Goal: Task Accomplishment & Management: Manage account settings

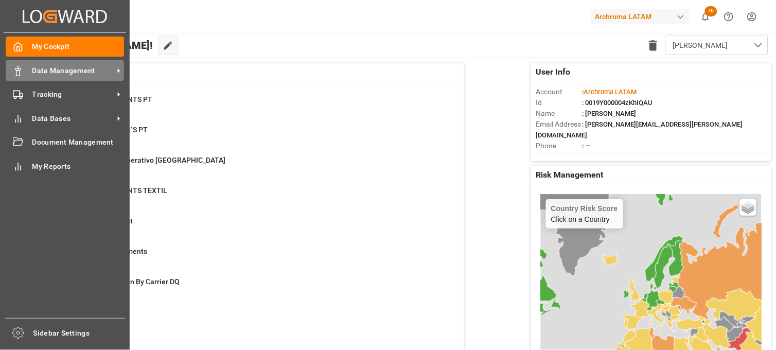
click at [12, 72] on div at bounding box center [14, 70] width 17 height 11
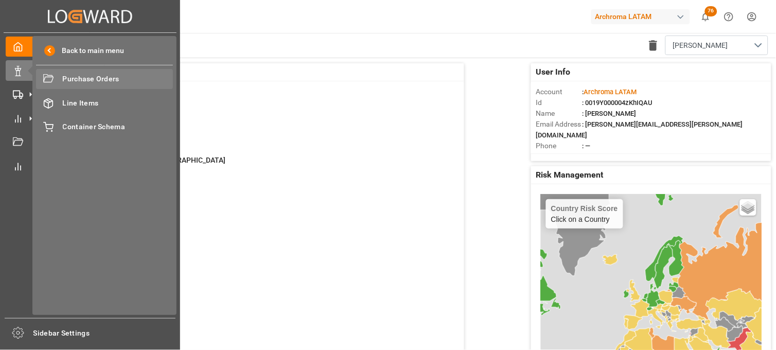
click at [86, 84] on div "Purchase Orders Purchase Orders" at bounding box center [104, 79] width 137 height 20
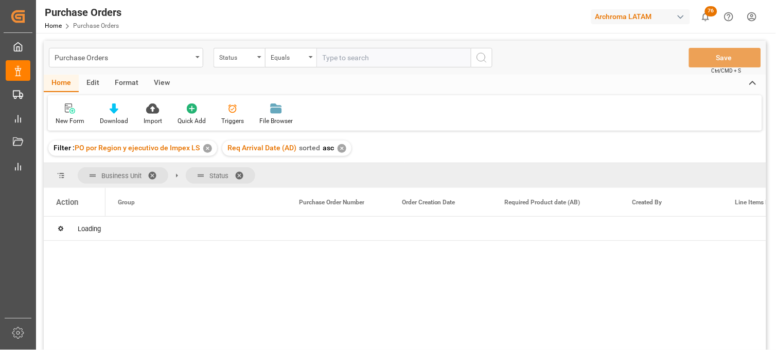
click at [207, 149] on div "✕" at bounding box center [207, 148] width 9 height 9
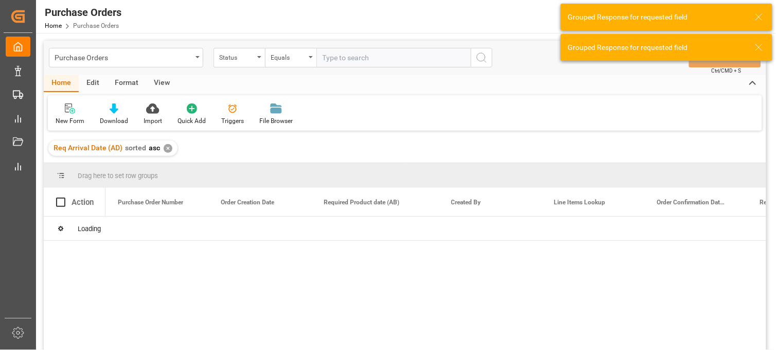
click at [167, 149] on div "✕" at bounding box center [168, 148] width 9 height 9
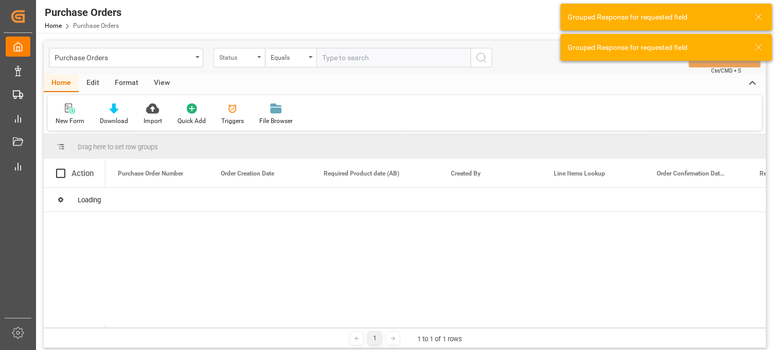
click at [254, 58] on div "Status" at bounding box center [238, 58] width 51 height 20
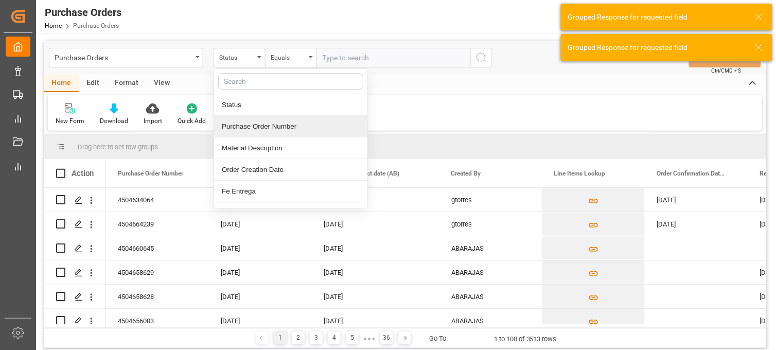
click at [240, 126] on div "Purchase Order Number" at bounding box center [290, 127] width 153 height 22
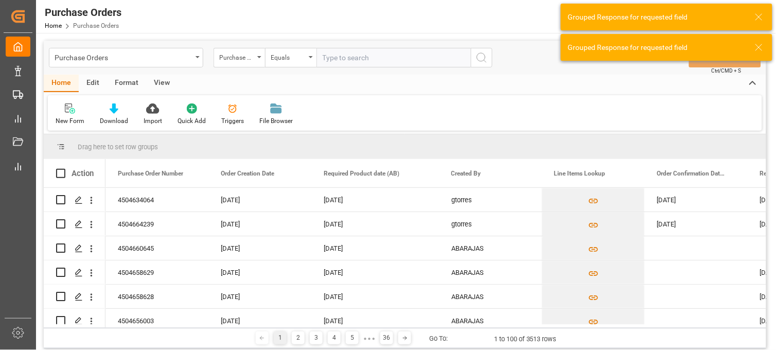
click at [341, 56] on input "text" at bounding box center [393, 58] width 154 height 20
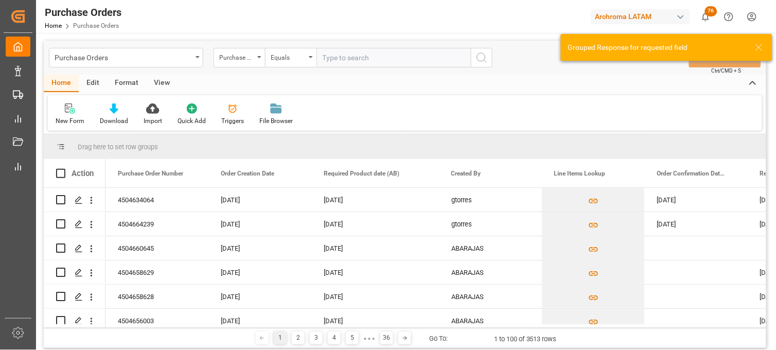
paste input "4504642846"
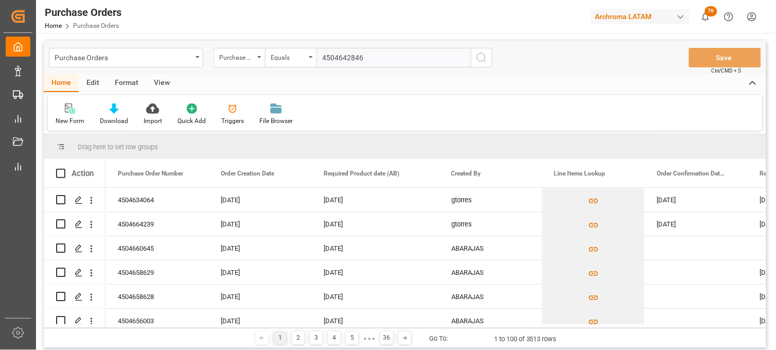
type input "4504642846"
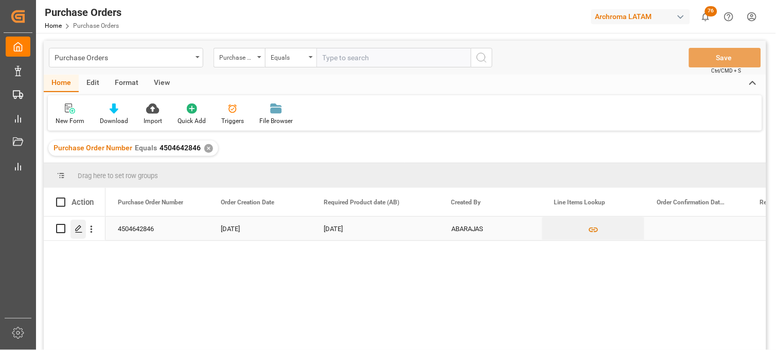
click at [79, 229] on icon "Press SPACE to select this row." at bounding box center [79, 229] width 8 height 8
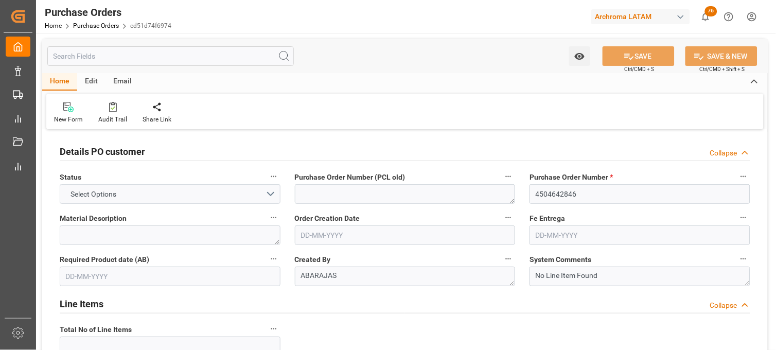
type input "1"
type input "[DATE]"
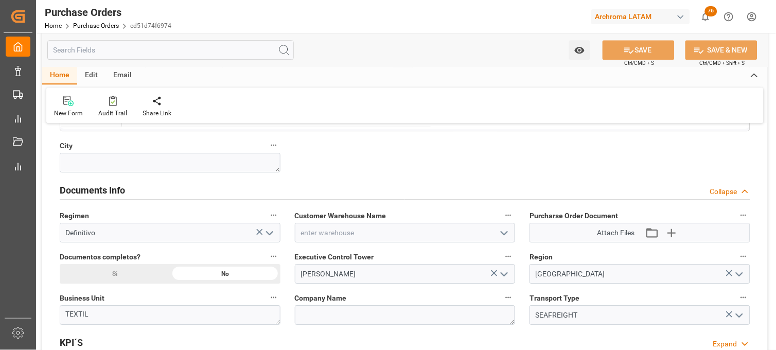
scroll to position [662, 0]
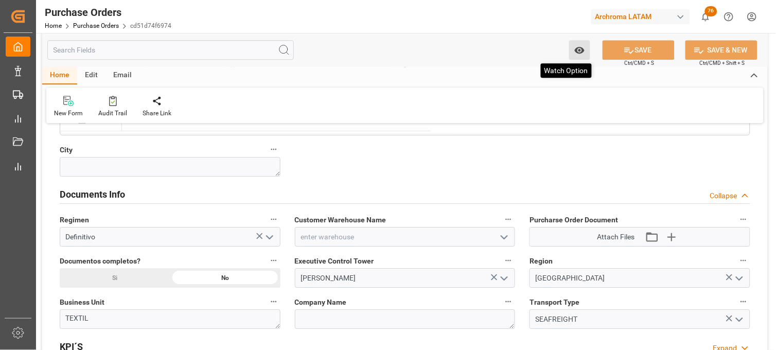
click at [579, 48] on icon "open menu" at bounding box center [579, 50] width 11 height 11
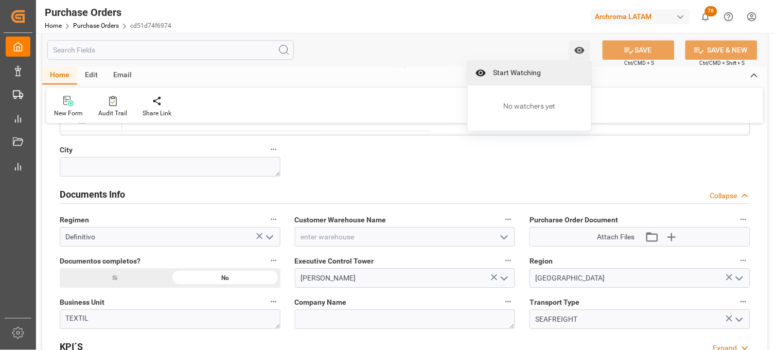
click at [500, 69] on span "Start Watching" at bounding box center [537, 72] width 94 height 11
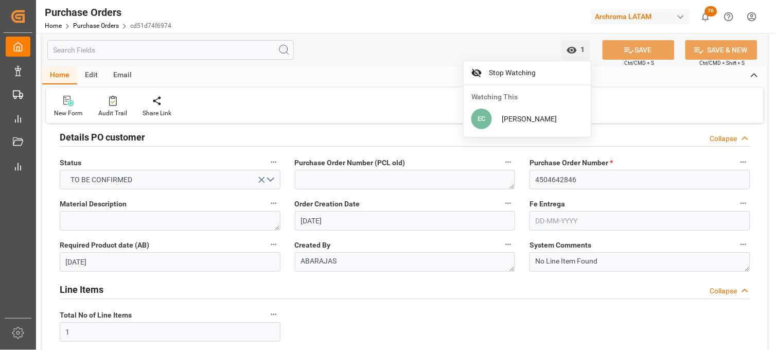
scroll to position [0, 0]
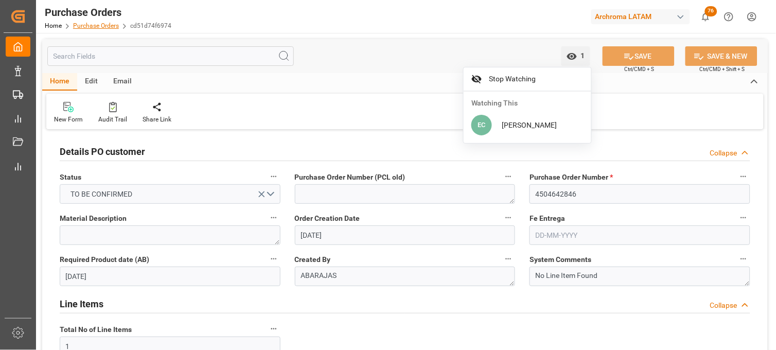
click at [92, 25] on link "Purchase Orders" at bounding box center [96, 25] width 46 height 7
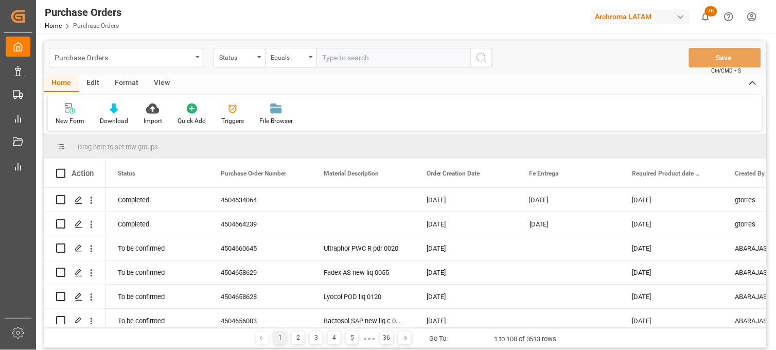
click at [199, 62] on div "Purchase Orders" at bounding box center [126, 58] width 154 height 20
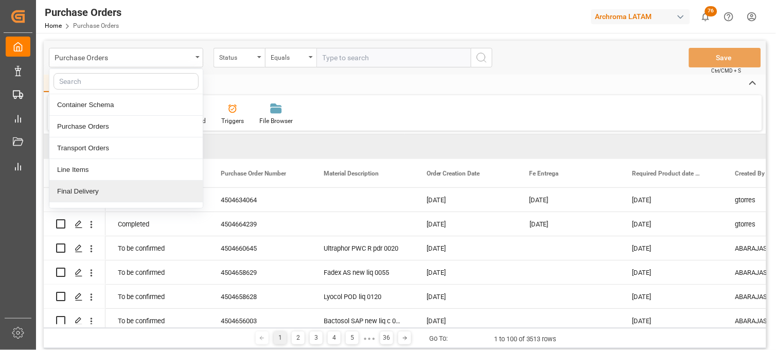
click at [109, 197] on div "Final Delivery" at bounding box center [125, 192] width 153 height 22
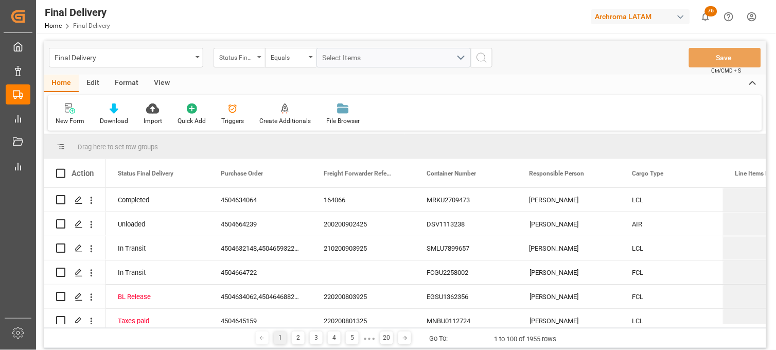
click at [250, 61] on div "Status Final Delivery" at bounding box center [236, 56] width 35 height 12
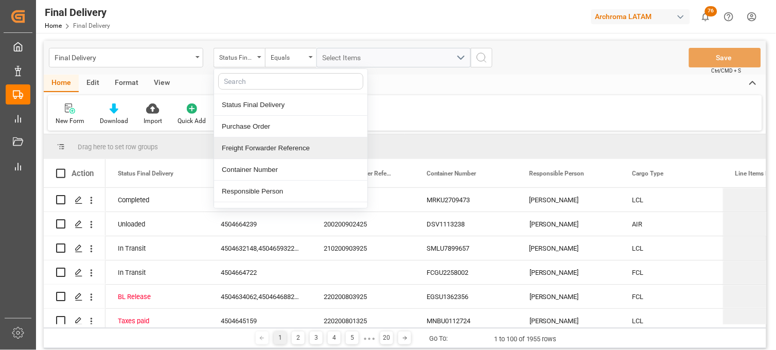
click at [270, 149] on div "Freight Forwarder Reference" at bounding box center [290, 148] width 153 height 22
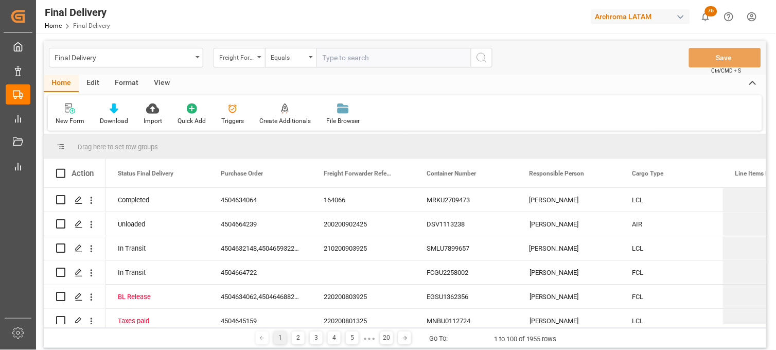
click at [338, 58] on input "text" at bounding box center [393, 58] width 154 height 20
type input "250906900433"
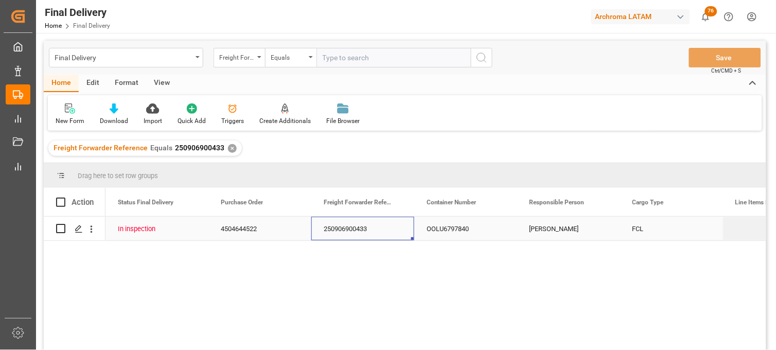
click at [343, 225] on div "250906900433" at bounding box center [362, 229] width 103 height 24
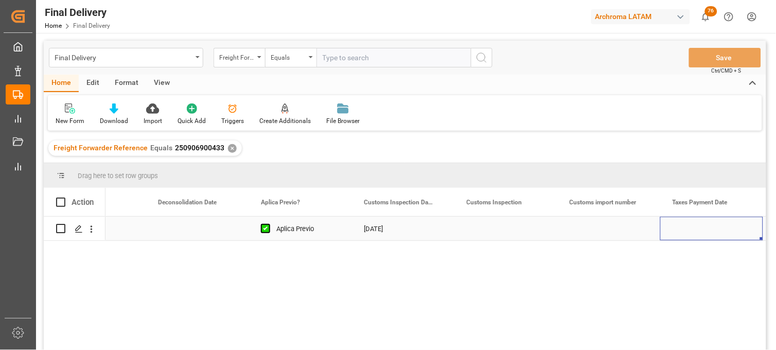
scroll to position [0, 886]
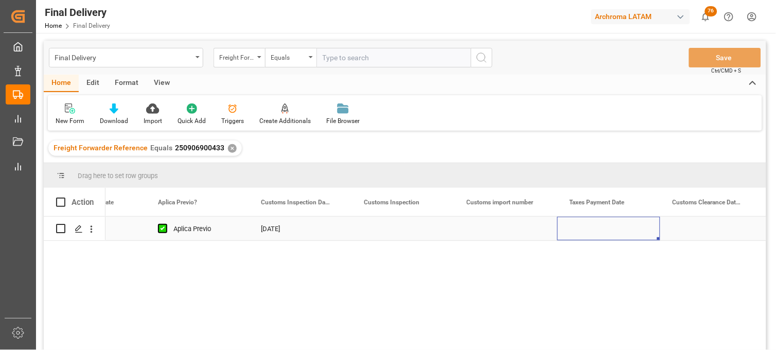
click at [595, 229] on div "Press SPACE to select this row." at bounding box center [608, 229] width 103 height 24
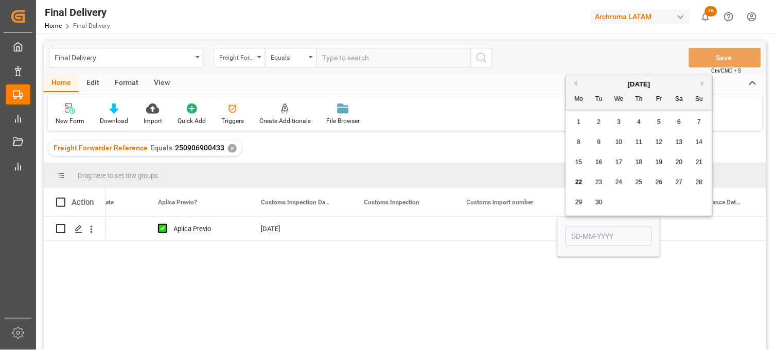
click at [576, 184] on span "22" at bounding box center [578, 181] width 7 height 7
type input "[DATE]"
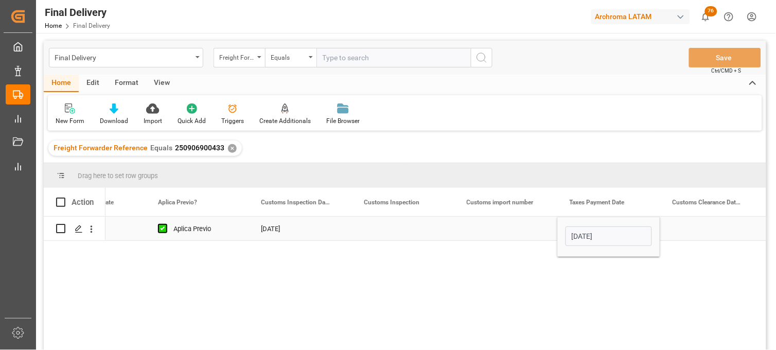
click at [695, 228] on div "Press SPACE to select this row." at bounding box center [711, 229] width 103 height 24
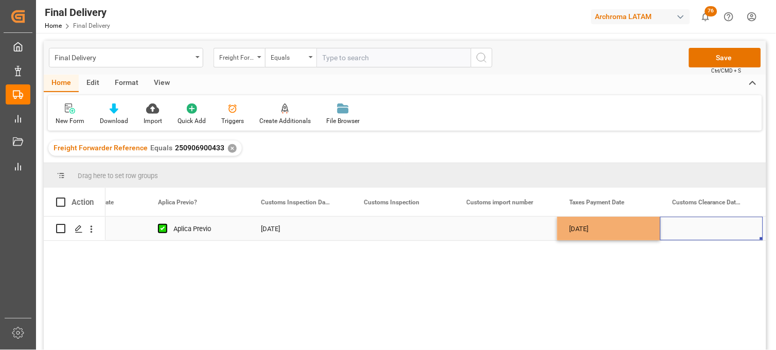
click at [695, 228] on div "Press SPACE to select this row." at bounding box center [711, 229] width 103 height 24
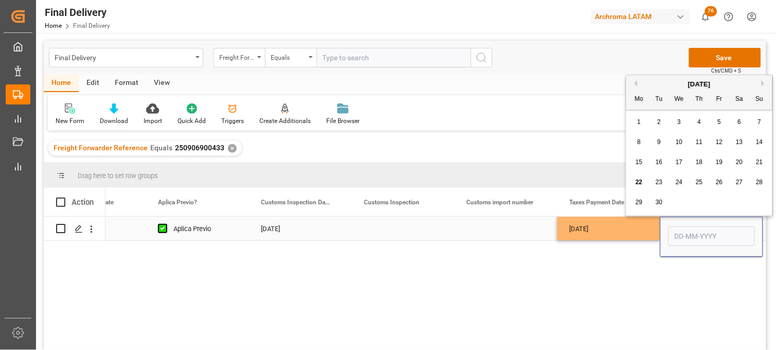
click at [511, 228] on div "Press SPACE to select this row." at bounding box center [505, 229] width 103 height 24
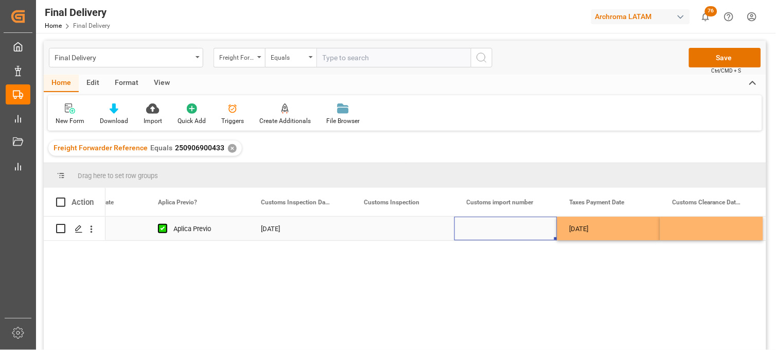
click at [490, 230] on div "Press SPACE to select this row." at bounding box center [505, 229] width 103 height 24
click at [489, 230] on div "Press SPACE to select this row." at bounding box center [505, 229] width 103 height 24
click at [489, 230] on input "Press SPACE to select this row." at bounding box center [505, 235] width 86 height 20
type input "25 16 3108 5003842"
click at [398, 230] on div "Press SPACE to select this row." at bounding box center [402, 229] width 103 height 24
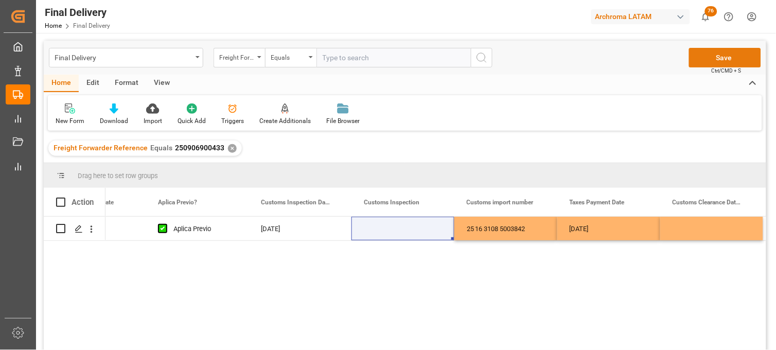
click at [716, 63] on button "Save" at bounding box center [725, 58] width 72 height 20
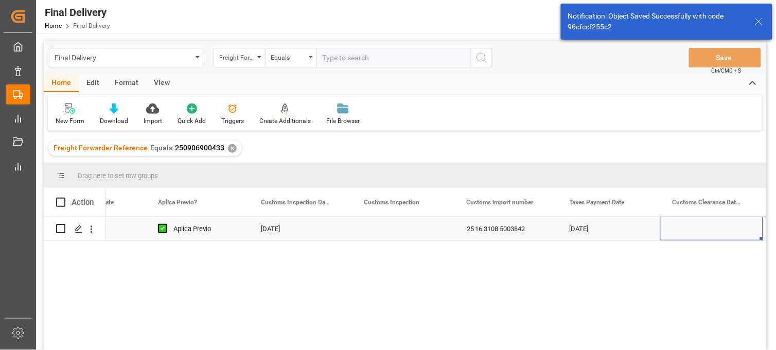
click at [702, 228] on div "Press SPACE to select this row." at bounding box center [711, 229] width 103 height 24
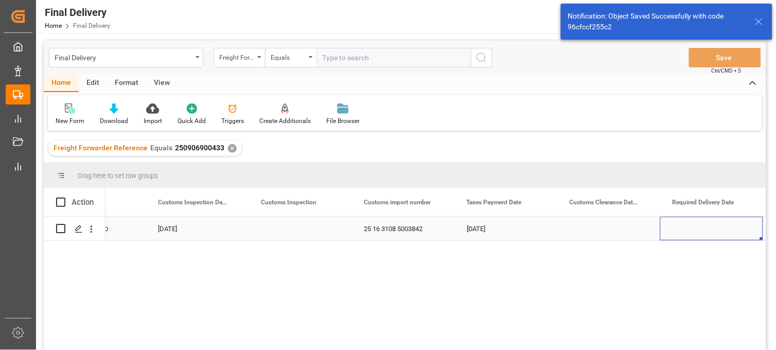
scroll to position [0, 1092]
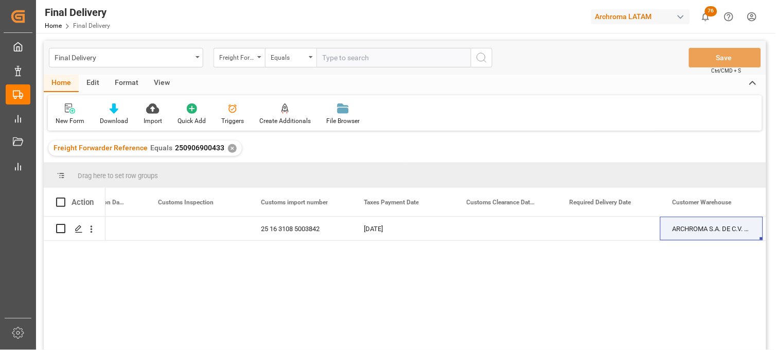
click at [500, 263] on div "Aplica Previo [DATE] 25 16 3108 5003842 [DATE] ARCHROMA S.A. DE C.V. ([GEOGRAPH…" at bounding box center [435, 287] width 660 height 140
click at [471, 279] on div "Aplica Previo [DATE] 25 16 3108 5003842 [DATE] ARCHROMA S.A. DE C.V. ([GEOGRAPH…" at bounding box center [435, 287] width 660 height 140
click at [504, 225] on div "Press SPACE to select this row." at bounding box center [505, 229] width 103 height 24
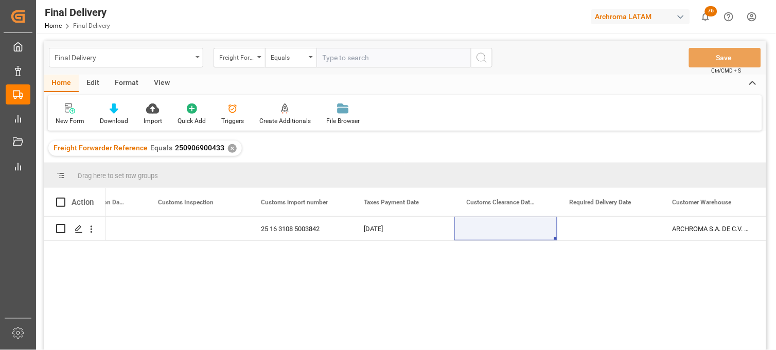
click at [134, 62] on div "Final Delivery" at bounding box center [123, 56] width 137 height 13
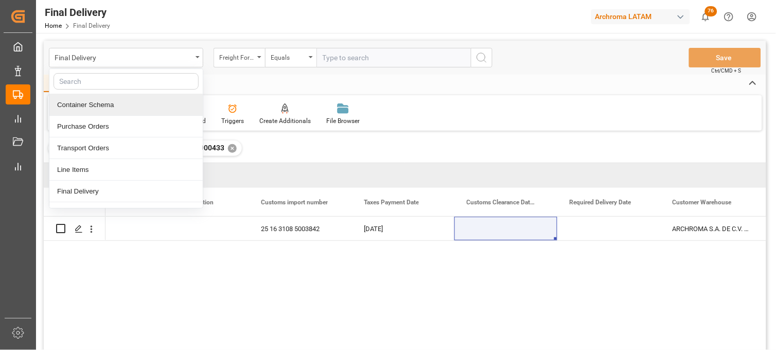
click at [228, 146] on div "✕" at bounding box center [232, 148] width 9 height 9
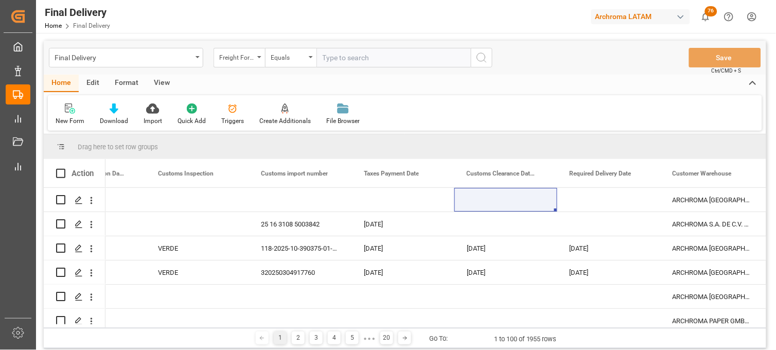
click at [356, 55] on input "text" at bounding box center [393, 58] width 154 height 20
paste input "250915080069"
type input "250915080069"
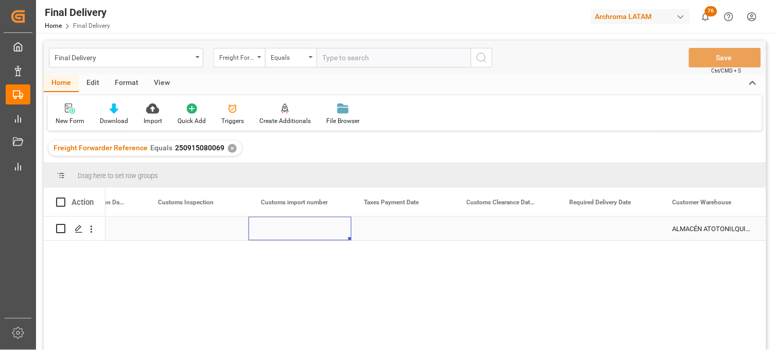
click at [324, 224] on div "Press SPACE to select this row." at bounding box center [299, 229] width 103 height 24
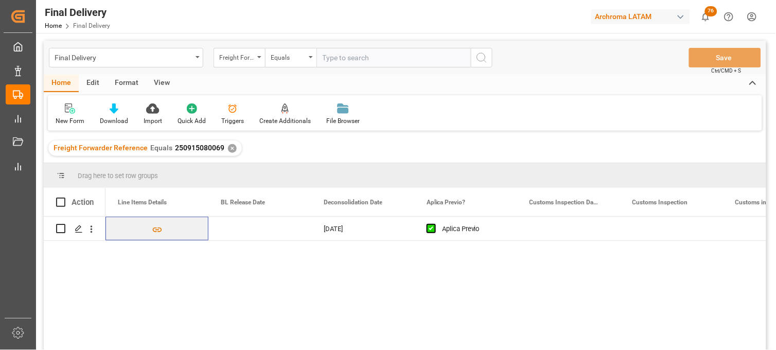
scroll to position [0, 617]
click at [243, 228] on div "Press SPACE to select this row." at bounding box center [259, 229] width 103 height 24
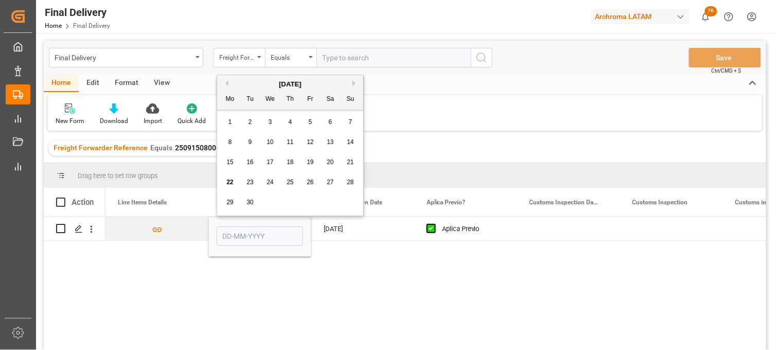
click at [234, 183] on div "22" at bounding box center [230, 182] width 13 height 12
type input "[DATE]"
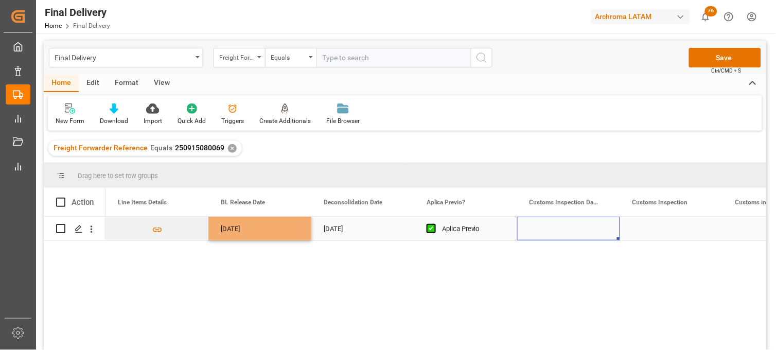
click at [551, 230] on div "Press SPACE to select this row." at bounding box center [568, 229] width 103 height 24
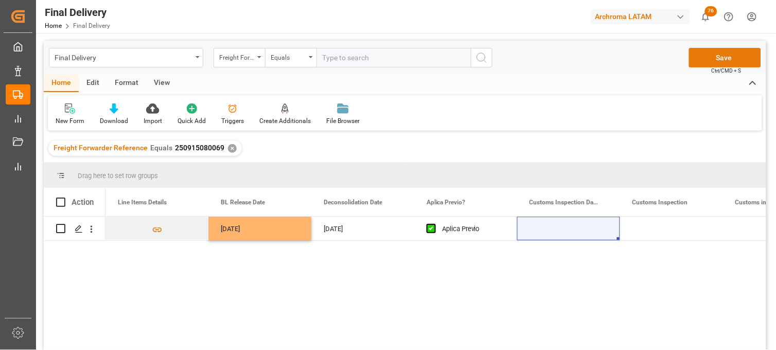
click at [705, 55] on button "Save" at bounding box center [725, 58] width 72 height 20
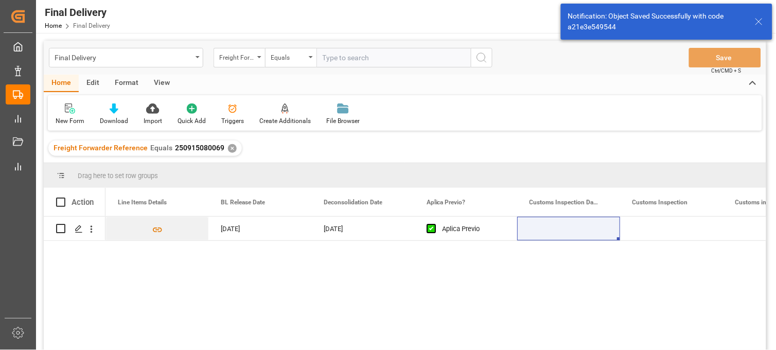
click at [228, 147] on div "✕" at bounding box center [232, 148] width 9 height 9
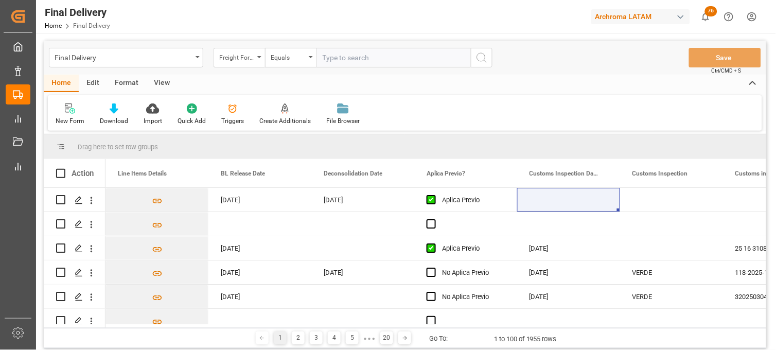
drag, startPoint x: 335, startPoint y: 63, endPoint x: 325, endPoint y: 52, distance: 14.9
click at [334, 62] on input "text" at bounding box center [393, 58] width 154 height 20
paste input "250906900775"
type input "250906900775"
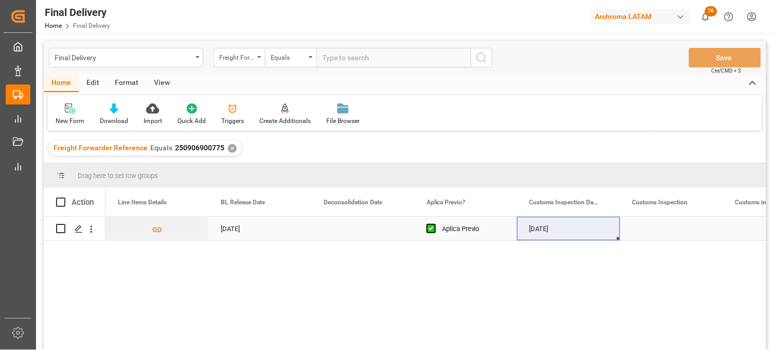
click at [656, 227] on div "Press SPACE to select this row." at bounding box center [671, 229] width 103 height 24
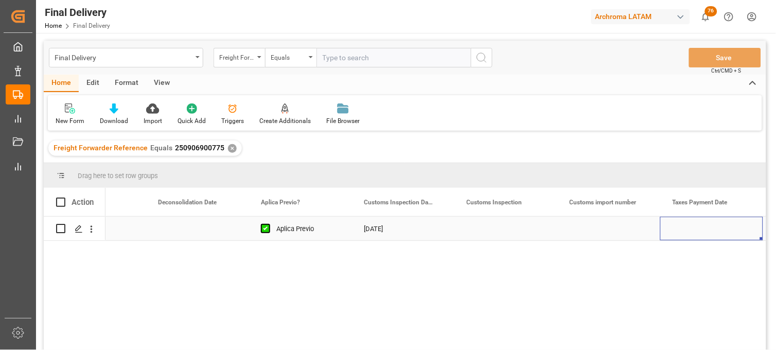
scroll to position [0, 886]
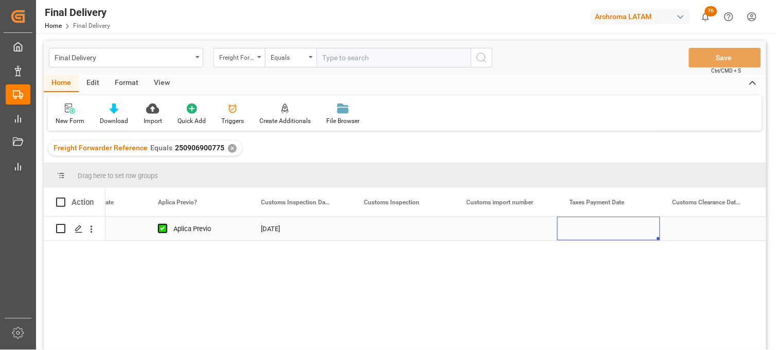
click at [591, 232] on div "Press SPACE to select this row." at bounding box center [608, 229] width 103 height 24
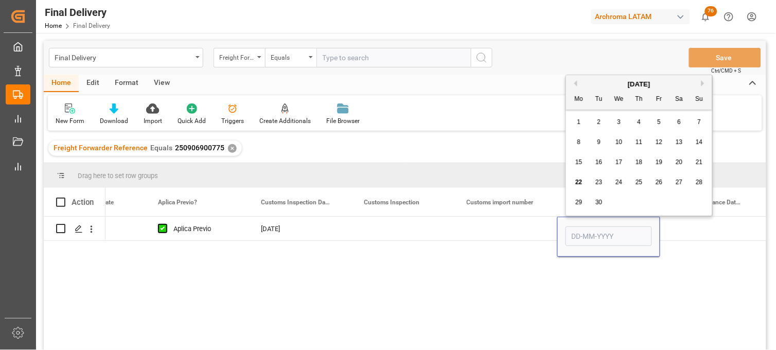
click at [579, 185] on span "22" at bounding box center [578, 181] width 7 height 7
type input "[DATE]"
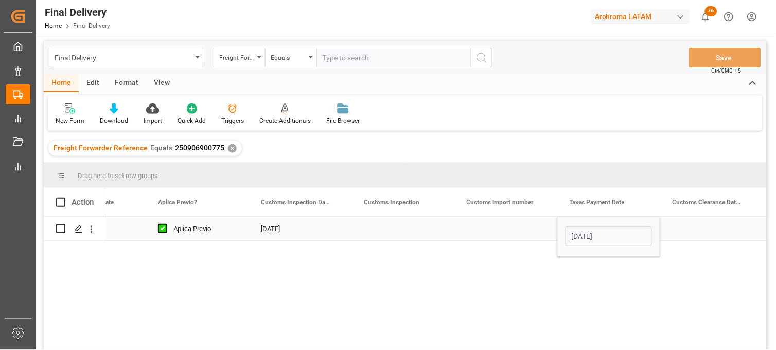
click at [506, 224] on div "Press SPACE to select this row." at bounding box center [505, 229] width 103 height 24
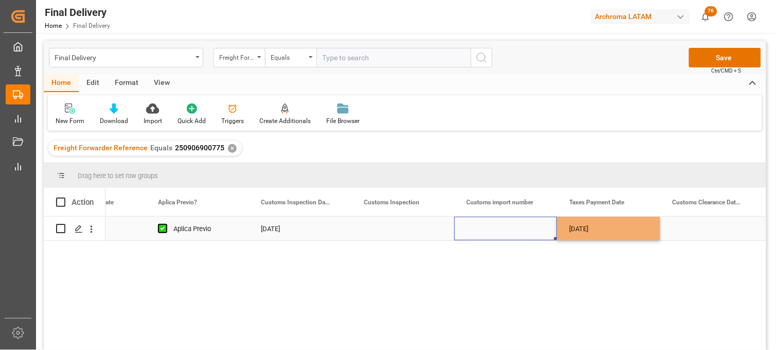
click at [495, 230] on div "Press SPACE to select this row." at bounding box center [505, 229] width 103 height 24
click at [495, 230] on input "Press SPACE to select this row." at bounding box center [505, 235] width 86 height 20
type input "25 16 3108 5004069"
click at [602, 228] on div "[DATE]" at bounding box center [608, 229] width 103 height 24
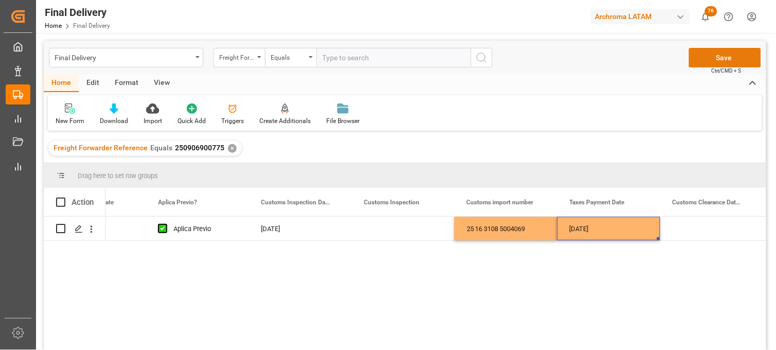
click at [708, 63] on button "Save" at bounding box center [725, 58] width 72 height 20
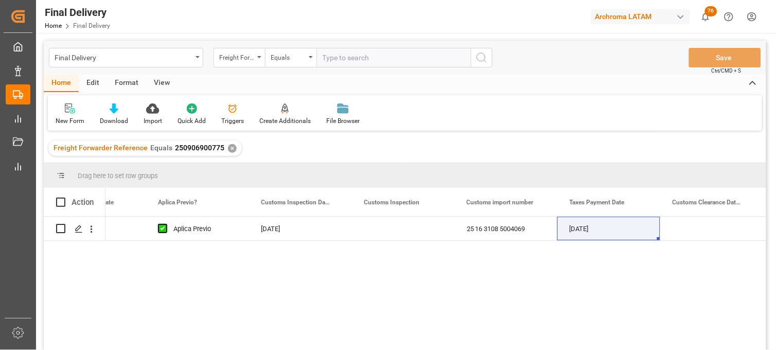
click at [228, 148] on div "✕" at bounding box center [232, 148] width 9 height 9
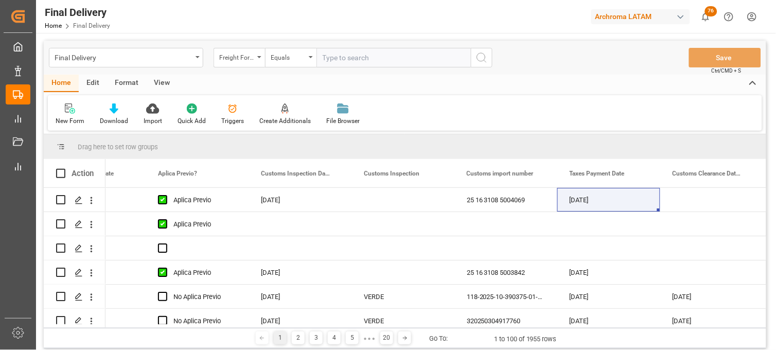
click at [250, 58] on div "Freight Forwarder Reference" at bounding box center [236, 56] width 35 height 12
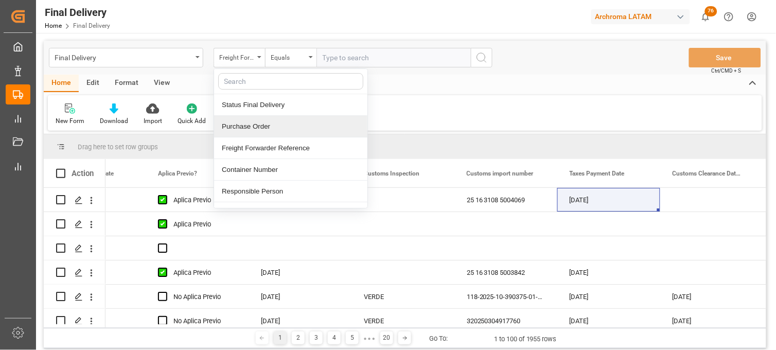
click at [278, 131] on div "Purchase Order" at bounding box center [290, 127] width 153 height 22
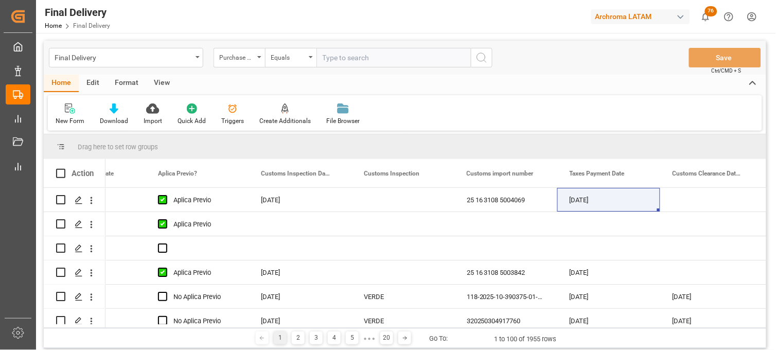
click at [339, 65] on input "text" at bounding box center [393, 58] width 154 height 20
paste input "4504656489"
type input "4504656489"
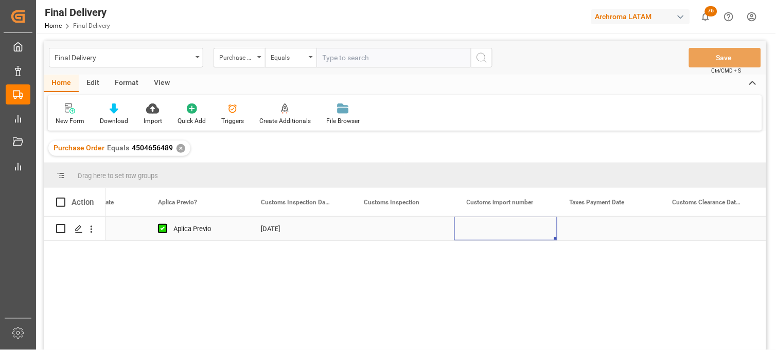
click at [502, 230] on div "Press SPACE to select this row." at bounding box center [505, 229] width 103 height 24
click at [501, 230] on div "Press SPACE to select this row." at bounding box center [505, 229] width 103 height 24
click at [501, 230] on input "Press SPACE to select this row." at bounding box center [505, 235] width 86 height 20
paste input "5004065"
type input "25 16 3108 5004065"
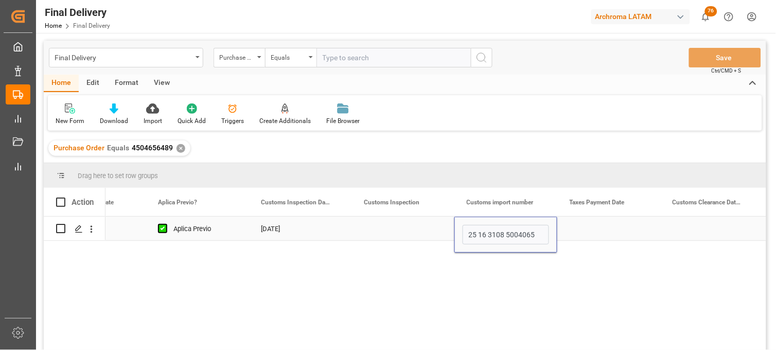
click at [594, 230] on div "Press SPACE to select this row." at bounding box center [608, 229] width 103 height 24
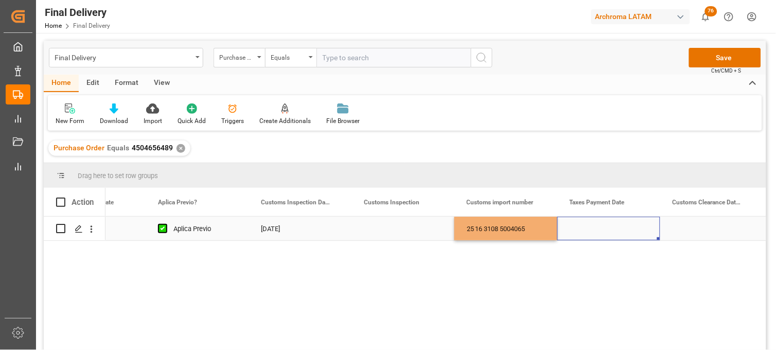
click at [594, 230] on div "Press SPACE to select this row." at bounding box center [608, 229] width 103 height 24
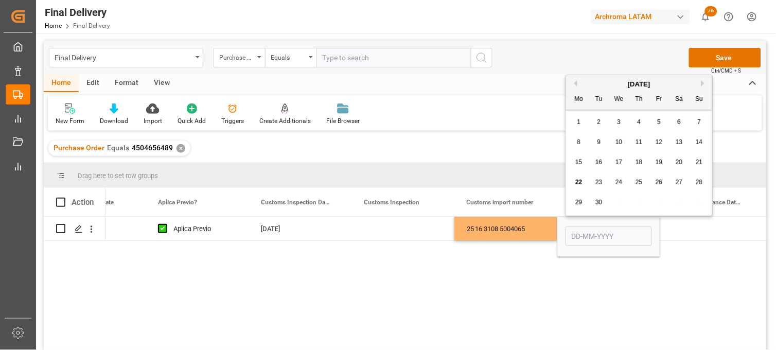
click at [578, 184] on span "22" at bounding box center [578, 181] width 7 height 7
type input "[DATE]"
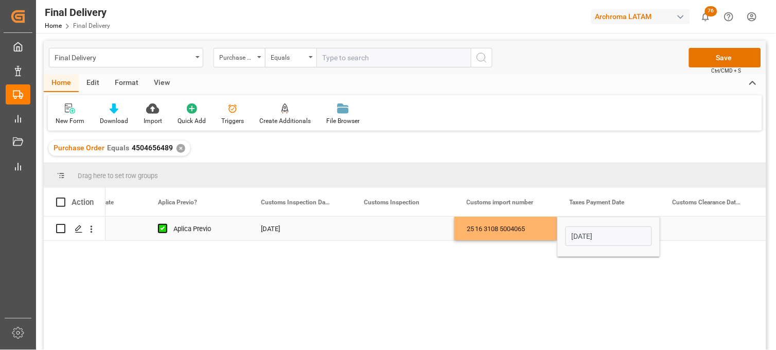
click at [519, 224] on div "25 16 3108 5004065" at bounding box center [505, 229] width 103 height 24
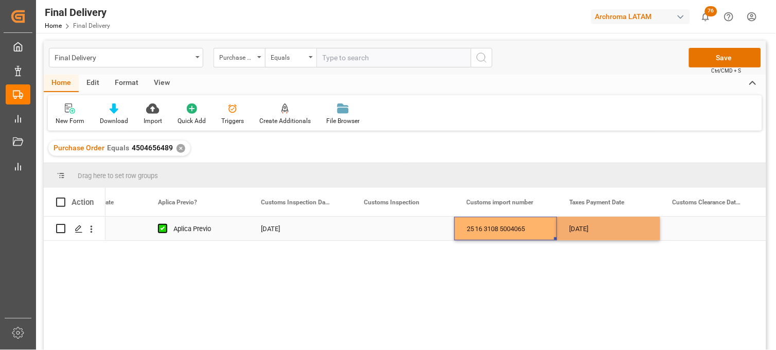
click at [730, 230] on div "Press SPACE to select this row." at bounding box center [711, 229] width 103 height 24
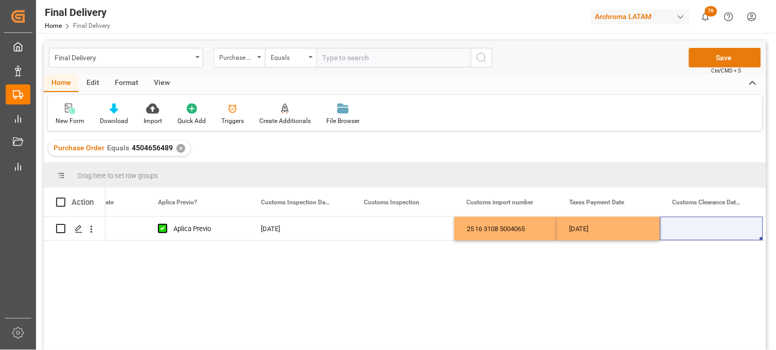
click at [712, 54] on button "Save" at bounding box center [725, 58] width 72 height 20
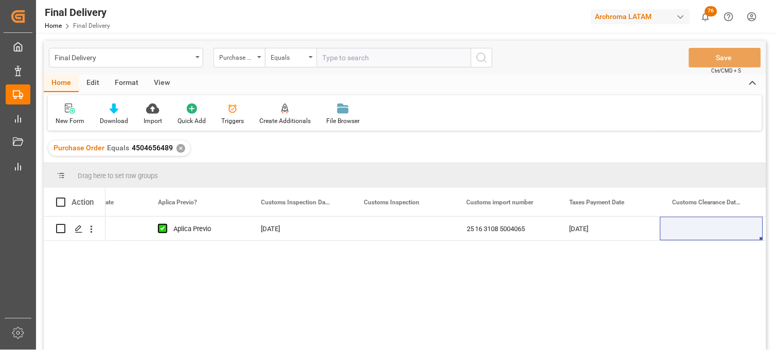
click at [176, 146] on div "✕" at bounding box center [180, 148] width 9 height 9
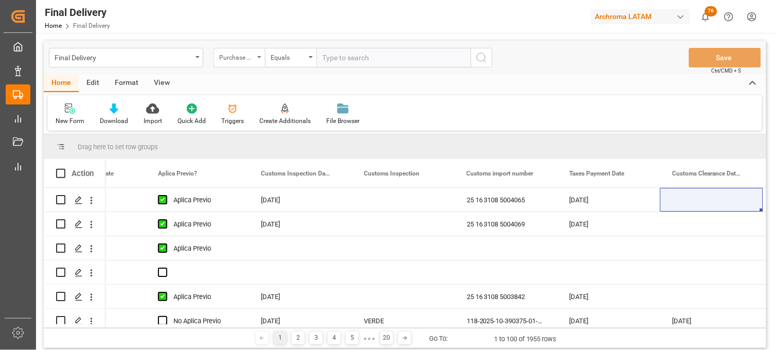
click at [261, 59] on div "Purchase Order" at bounding box center [238, 58] width 51 height 20
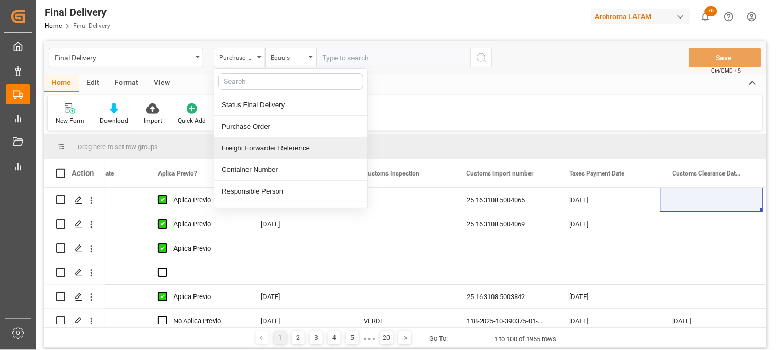
click at [271, 149] on div "Freight Forwarder Reference" at bounding box center [290, 148] width 153 height 22
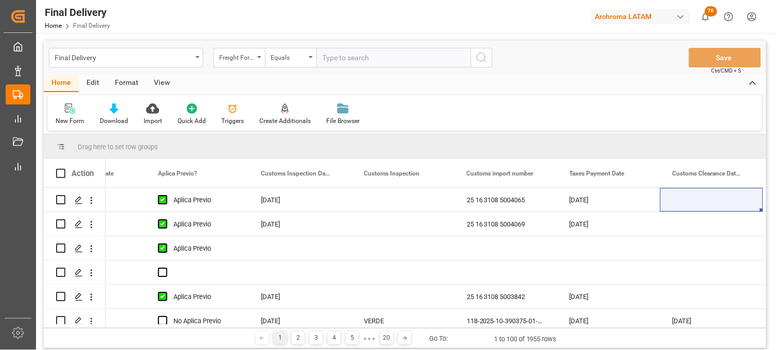
click at [330, 57] on input "text" at bounding box center [393, 58] width 154 height 20
paste input "250906900716"
type input "250906900716"
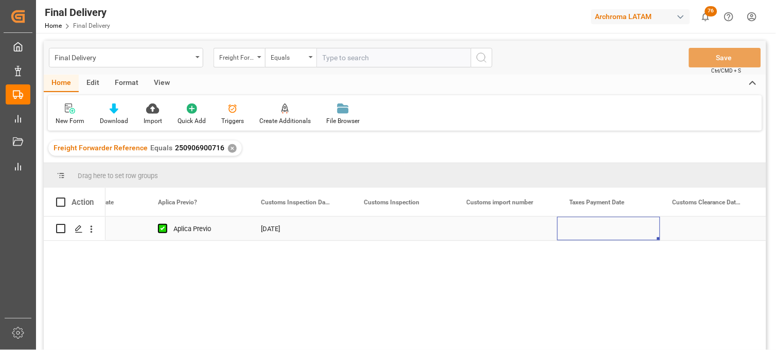
click at [597, 230] on div "Press SPACE to select this row." at bounding box center [608, 229] width 103 height 24
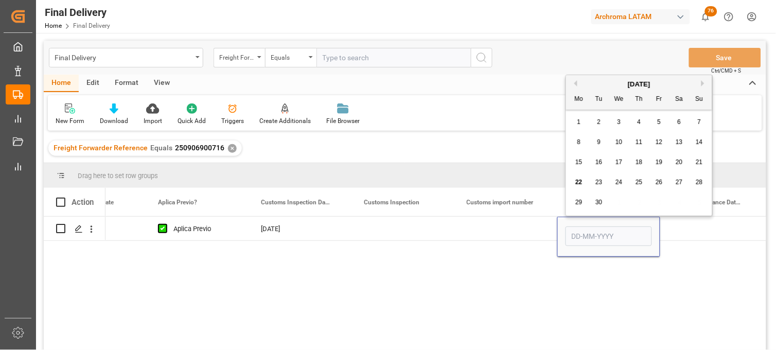
click at [576, 183] on span "22" at bounding box center [578, 181] width 7 height 7
type input "[DATE]"
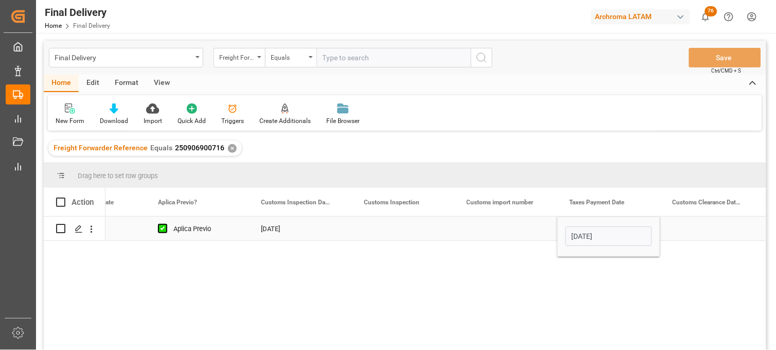
click at [699, 228] on div "Press SPACE to select this row." at bounding box center [711, 229] width 103 height 24
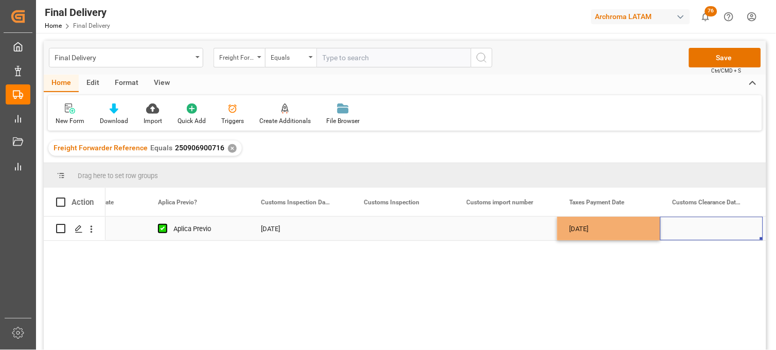
click at [699, 228] on div "Press SPACE to select this row." at bounding box center [711, 229] width 103 height 24
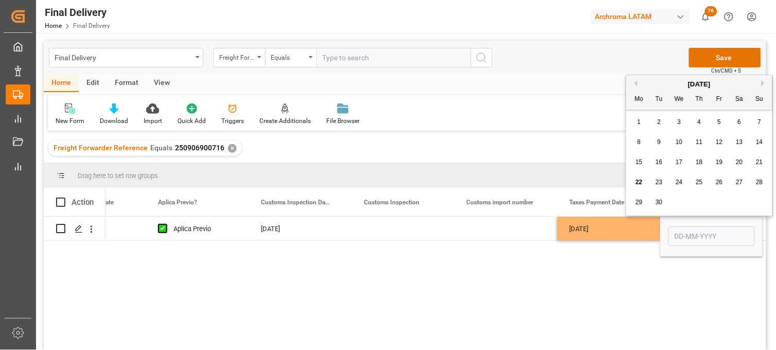
click at [656, 184] on span "23" at bounding box center [658, 181] width 7 height 7
type input "[DATE]"
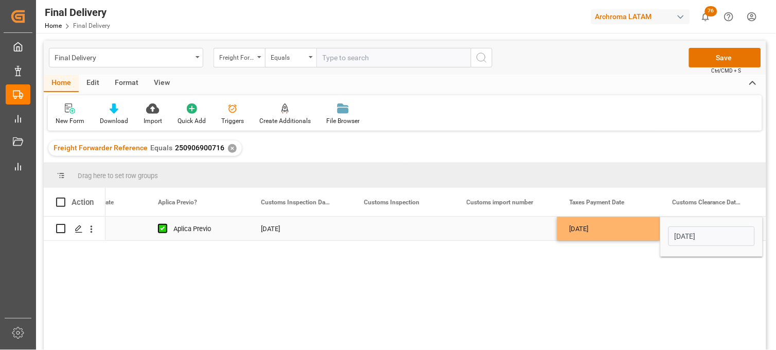
click at [499, 227] on div "Press SPACE to select this row." at bounding box center [505, 229] width 103 height 24
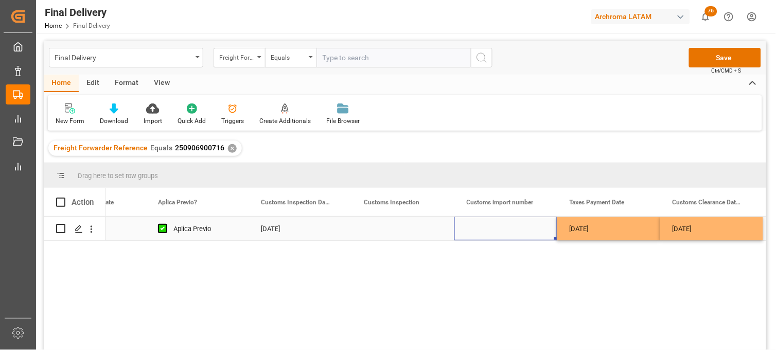
click at [489, 230] on div "Press SPACE to select this row." at bounding box center [505, 229] width 103 height 24
click at [489, 229] on div "Press SPACE to select this row." at bounding box center [505, 229] width 103 height 24
click at [489, 229] on input "Press SPACE to select this row." at bounding box center [505, 235] width 86 height 20
type input "25 43 3108 5007357"
click at [593, 235] on div "[DATE]" at bounding box center [608, 229] width 103 height 24
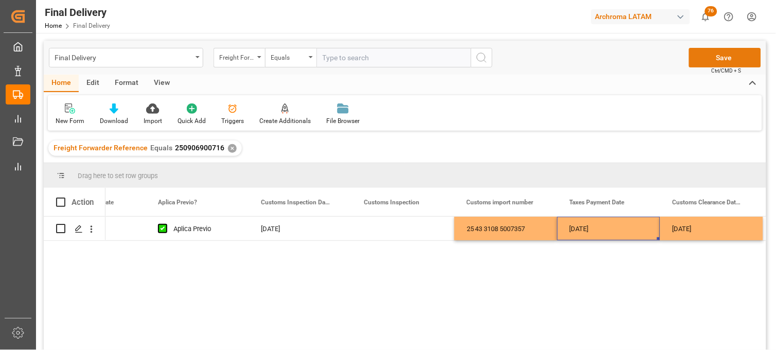
click at [704, 59] on button "Save" at bounding box center [725, 58] width 72 height 20
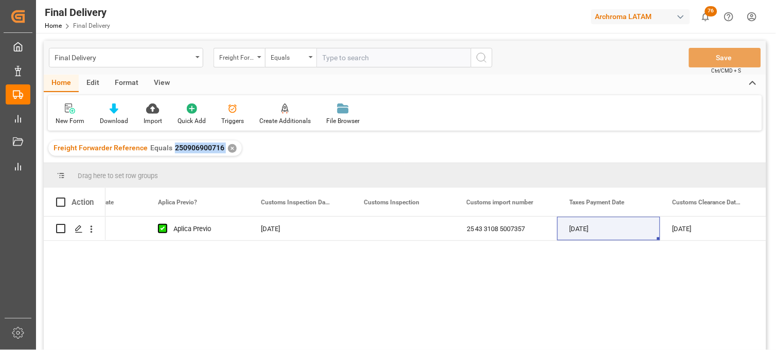
drag, startPoint x: 222, startPoint y: 150, endPoint x: 171, endPoint y: 151, distance: 50.9
click at [171, 151] on div "Freight Forwarder Reference Equals 250906900716 ✕" at bounding box center [144, 147] width 193 height 15
copy span "250906900716"
click at [690, 227] on div "[DATE]" at bounding box center [711, 229] width 103 height 24
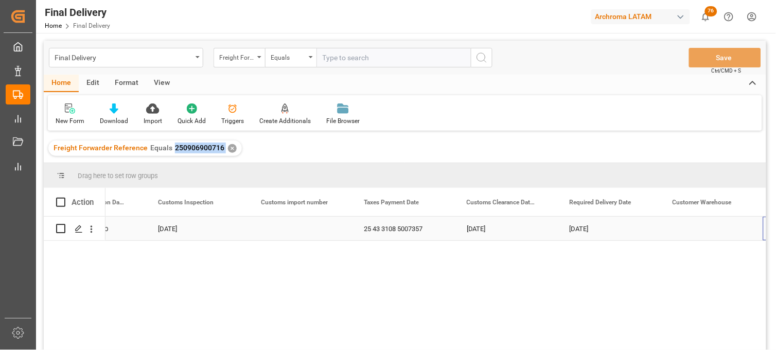
scroll to position [0, 1092]
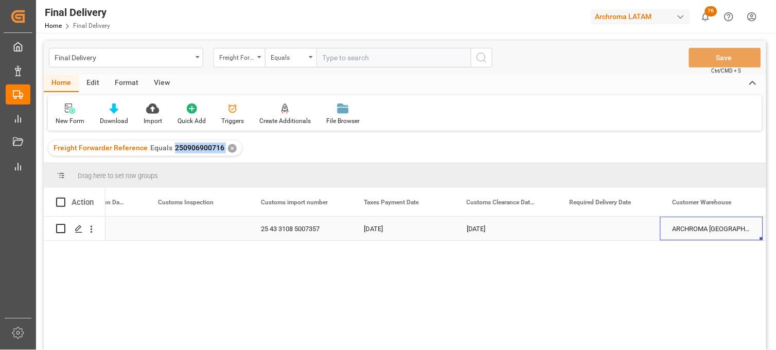
click at [594, 229] on div "Press SPACE to select this row." at bounding box center [608, 229] width 103 height 24
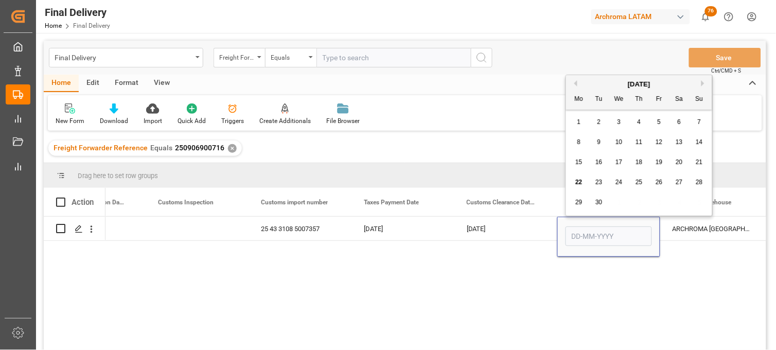
click at [618, 184] on span "24" at bounding box center [618, 181] width 7 height 7
type input "[DATE]"
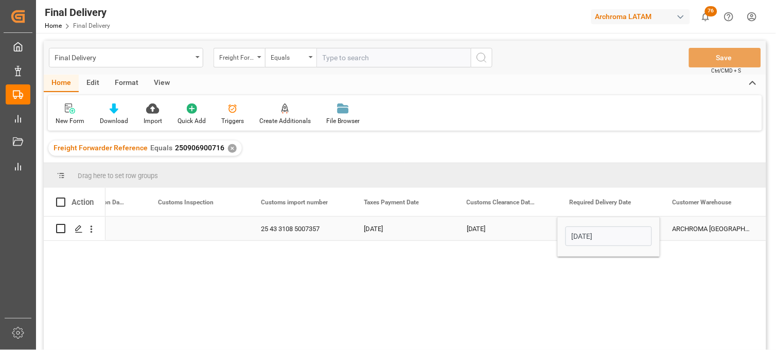
click at [513, 234] on div "[DATE]" at bounding box center [505, 229] width 103 height 24
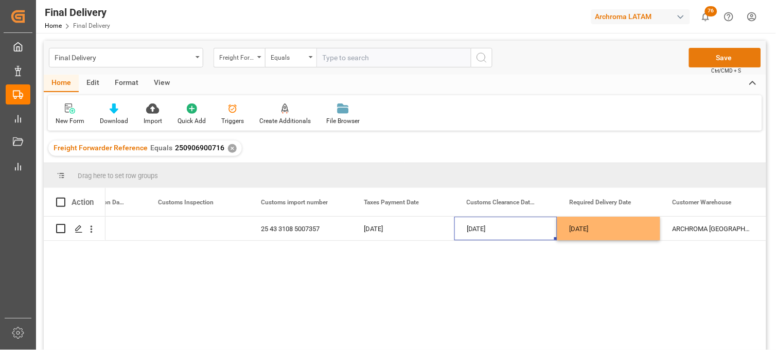
click at [721, 52] on button "Save" at bounding box center [725, 58] width 72 height 20
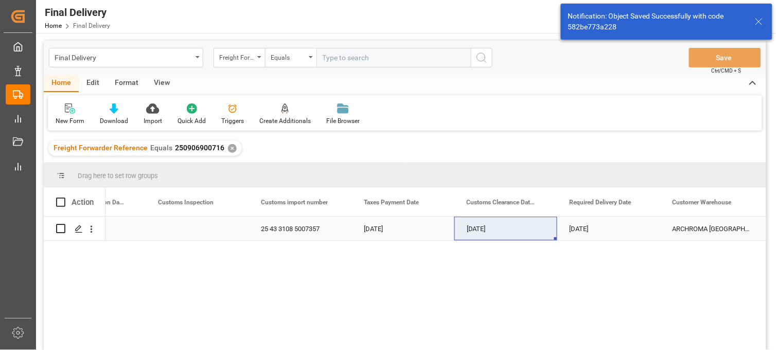
click at [484, 229] on div "[DATE]" at bounding box center [505, 229] width 103 height 24
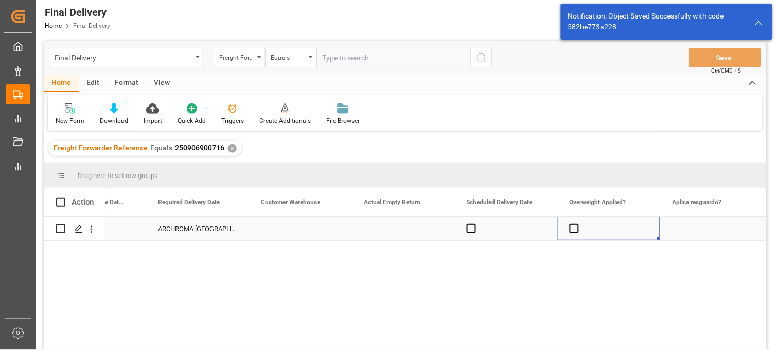
scroll to position [0, 1606]
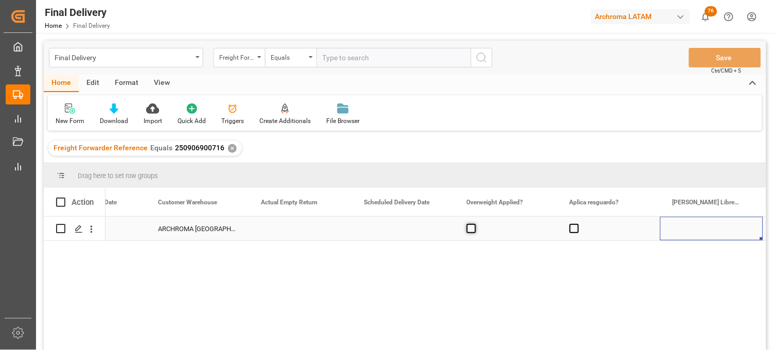
click at [469, 231] on span "Press SPACE to select this row." at bounding box center [471, 228] width 9 height 9
click at [474, 224] on input "Press SPACE to select this row." at bounding box center [474, 224] width 0 height 0
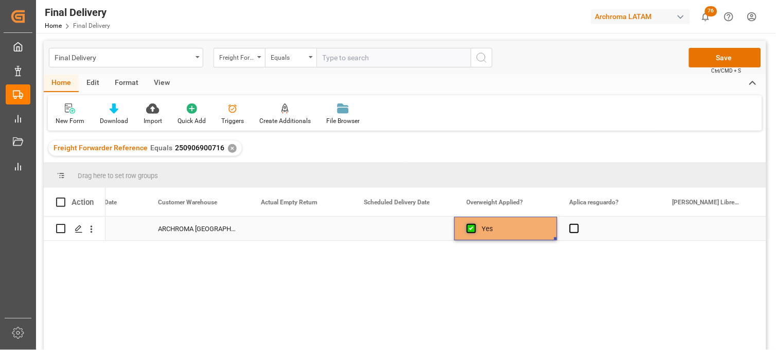
click at [469, 231] on span "Press SPACE to select this row." at bounding box center [471, 228] width 9 height 9
click at [474, 224] on input "Press SPACE to select this row." at bounding box center [474, 224] width 0 height 0
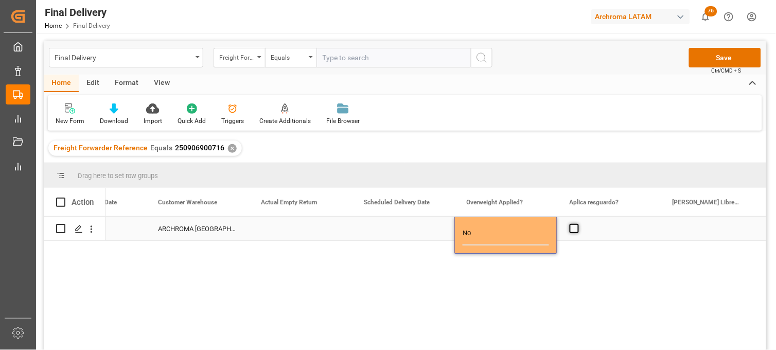
click at [574, 230] on span "Press SPACE to select this row." at bounding box center [573, 228] width 9 height 9
click at [577, 224] on input "Press SPACE to select this row." at bounding box center [577, 224] width 0 height 0
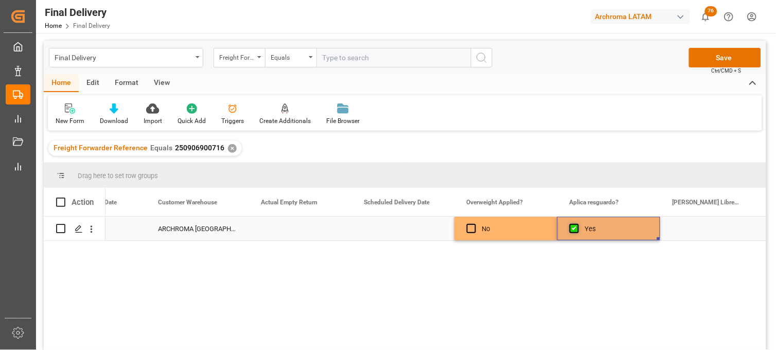
click at [574, 230] on span "Press SPACE to select this row." at bounding box center [573, 228] width 9 height 9
click at [577, 224] on input "Press SPACE to select this row." at bounding box center [577, 224] width 0 height 0
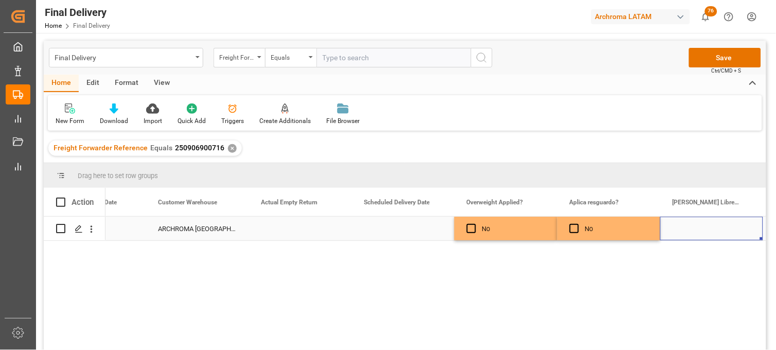
click at [698, 227] on div "Press SPACE to select this row." at bounding box center [711, 229] width 103 height 24
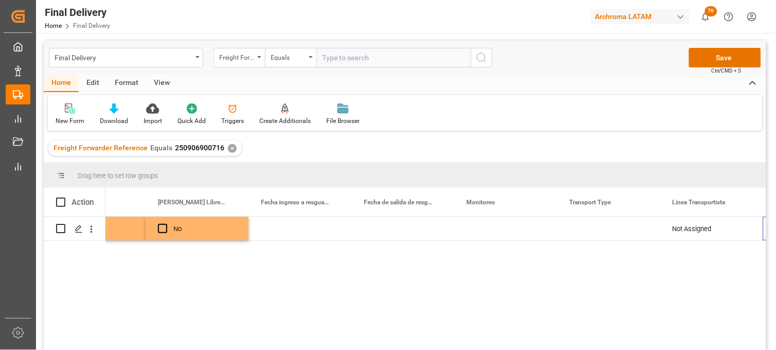
scroll to position [0, 2120]
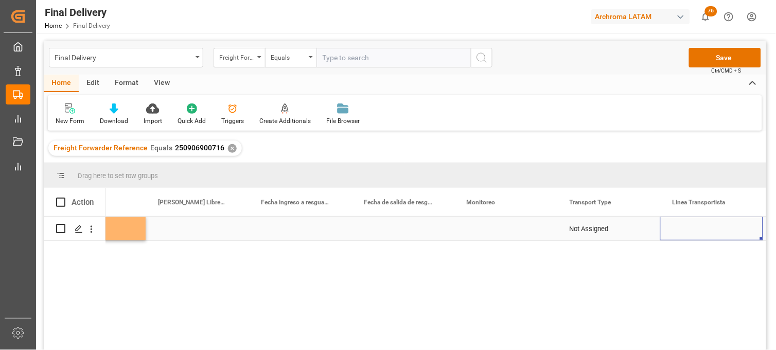
click at [487, 233] on div "Press SPACE to select this row." at bounding box center [505, 229] width 103 height 24
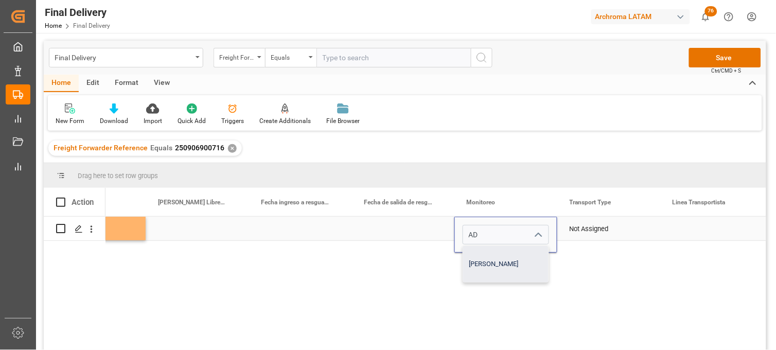
click at [490, 262] on div "[PERSON_NAME]" at bounding box center [505, 264] width 85 height 36
type input "[PERSON_NAME]"
click at [614, 232] on div "Not Assigned" at bounding box center [608, 229] width 78 height 24
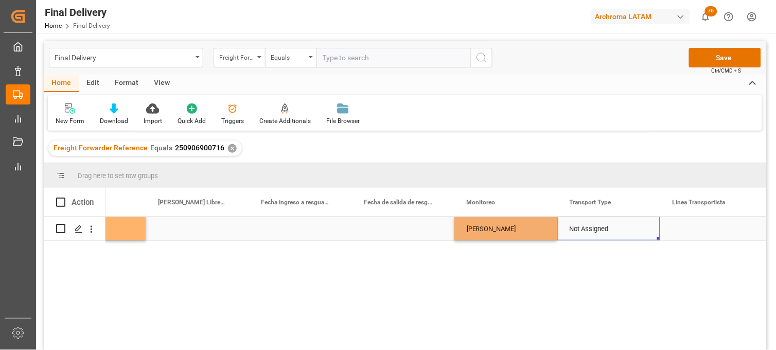
click at [614, 232] on div "Not Assigned" at bounding box center [608, 229] width 78 height 24
click at [614, 232] on input "Not Assigned" at bounding box center [608, 235] width 86 height 20
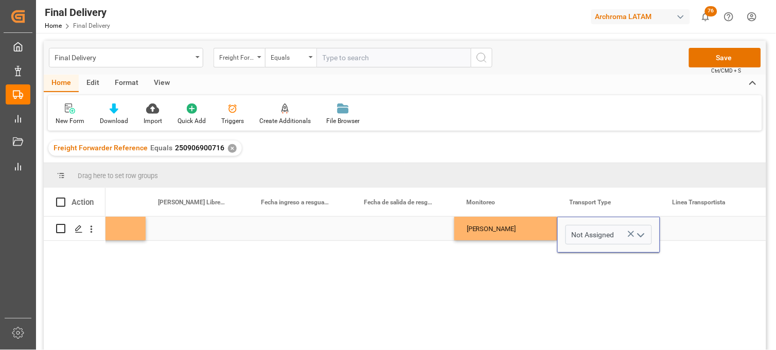
drag, startPoint x: 628, startPoint y: 232, endPoint x: 612, endPoint y: 233, distance: 16.0
click at [625, 233] on icon "Press SPACE to select this row." at bounding box center [630, 233] width 11 height 11
click at [611, 234] on input "Press SPACE to select this row." at bounding box center [608, 235] width 86 height 20
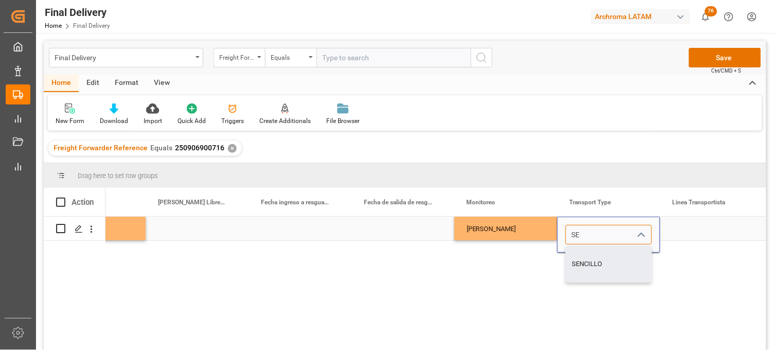
drag, startPoint x: 593, startPoint y: 261, endPoint x: 662, endPoint y: 242, distance: 72.0
click at [594, 259] on div "SENCILLO" at bounding box center [608, 264] width 85 height 36
type input "SENCILLO"
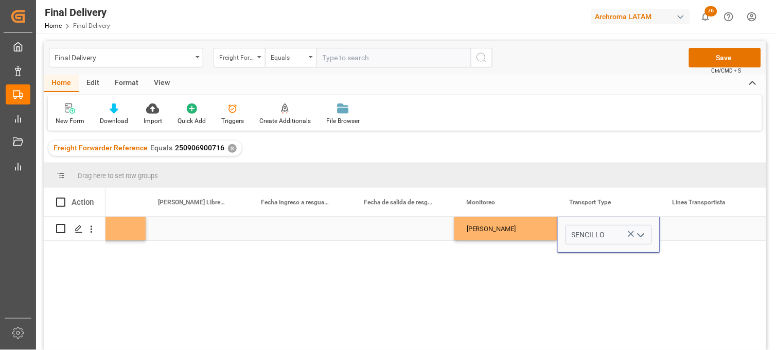
click at [681, 230] on div "Press SPACE to select this row." at bounding box center [711, 229] width 103 height 24
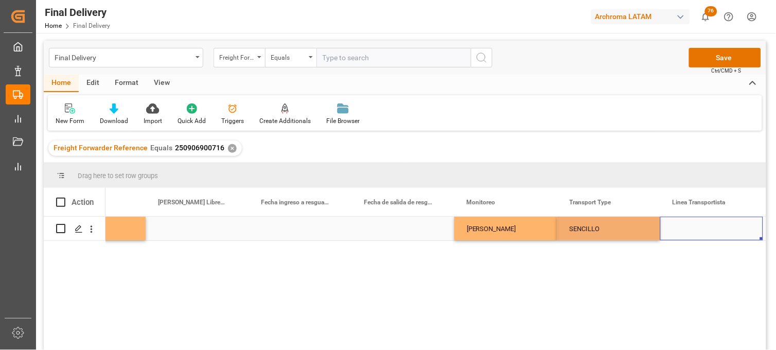
click at [681, 230] on div "Press SPACE to select this row." at bounding box center [711, 229] width 103 height 24
click at [681, 230] on input "Press SPACE to select this row." at bounding box center [711, 235] width 86 height 20
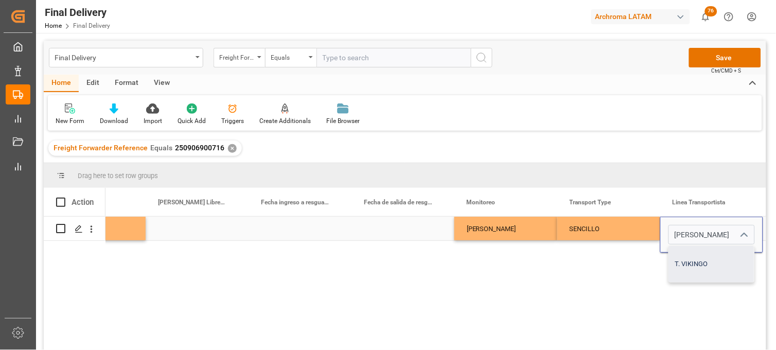
click at [683, 254] on div "T. VIKINGO" at bounding box center [711, 264] width 85 height 36
type input "T. VIKINGO"
click at [618, 234] on div "SENCILLO" at bounding box center [608, 229] width 78 height 24
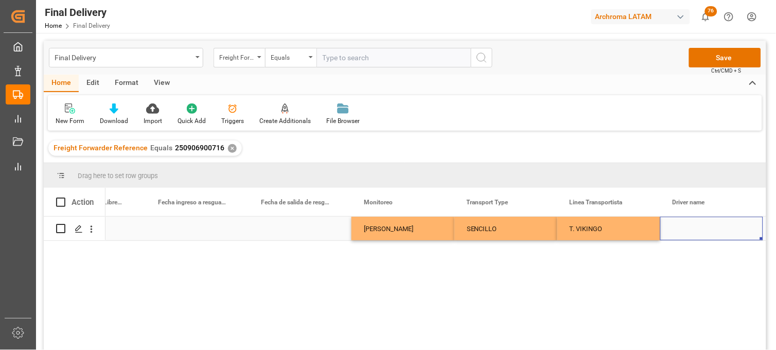
scroll to position [0, 2326]
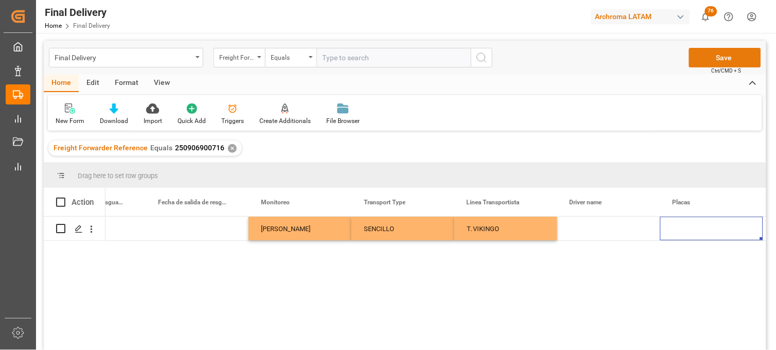
click at [699, 60] on button "Save" at bounding box center [725, 58] width 72 height 20
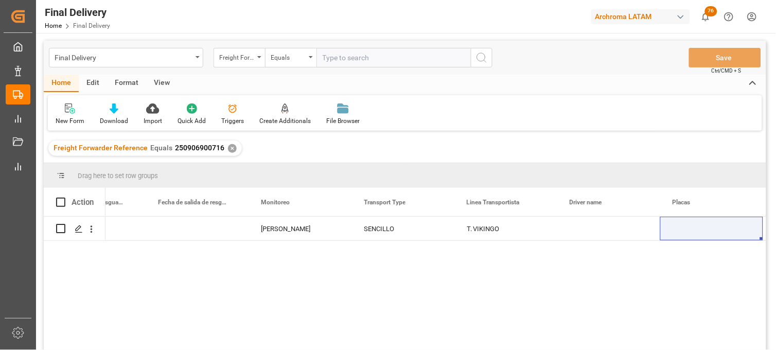
click at [230, 147] on div "✕" at bounding box center [232, 148] width 9 height 9
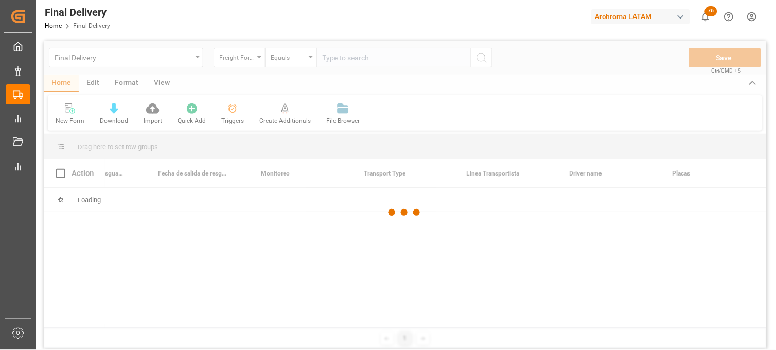
click at [325, 67] on div at bounding box center [405, 213] width 722 height 344
click at [328, 62] on div at bounding box center [405, 213] width 722 height 344
click at [330, 60] on div at bounding box center [405, 213] width 722 height 344
click at [330, 58] on div at bounding box center [405, 213] width 722 height 344
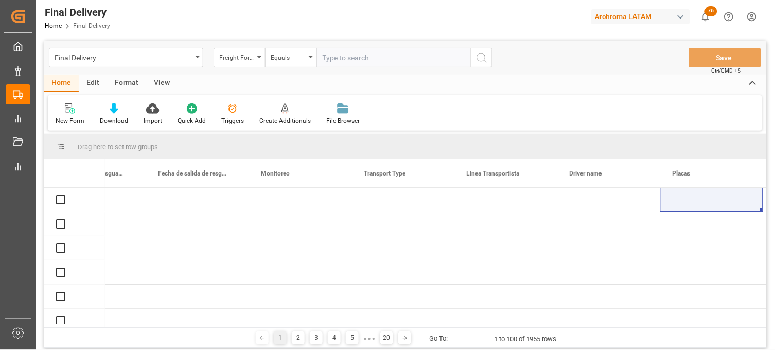
click at [330, 58] on input "text" at bounding box center [393, 58] width 154 height 20
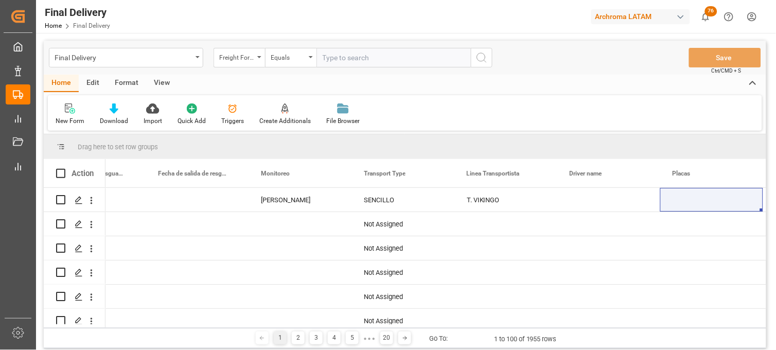
paste input "250906900643"
type input "250906900643"
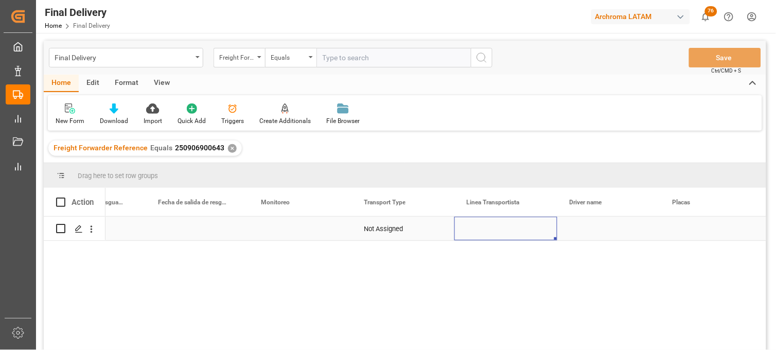
click at [504, 228] on div "Press SPACE to select this row." at bounding box center [505, 229] width 103 height 24
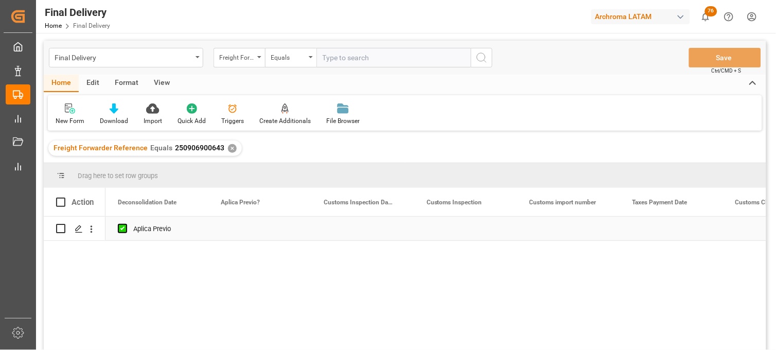
scroll to position [0, 823]
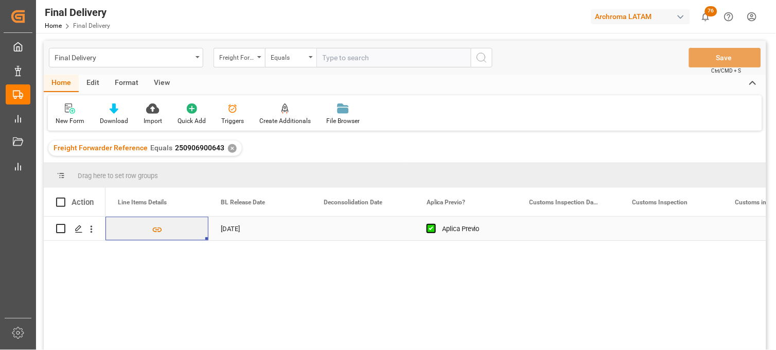
click at [550, 225] on div "Press SPACE to select this row." at bounding box center [568, 229] width 103 height 24
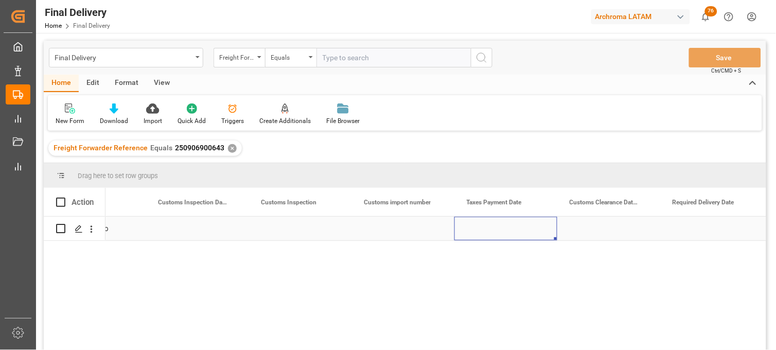
click at [487, 229] on div "Press SPACE to select this row." at bounding box center [505, 229] width 103 height 24
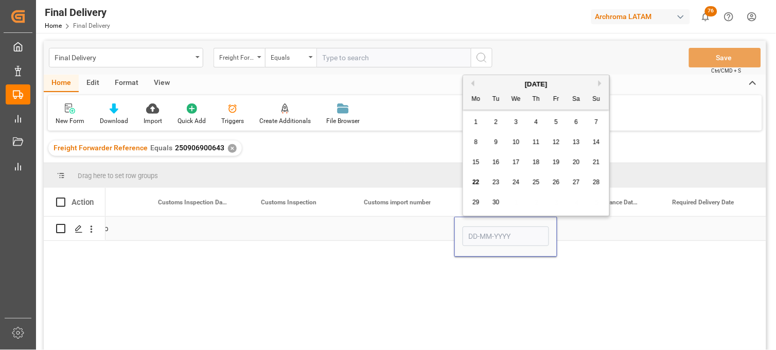
click at [487, 229] on input "Press SPACE to select this row." at bounding box center [505, 236] width 86 height 20
click at [477, 183] on span "22" at bounding box center [475, 181] width 7 height 7
type input "[DATE]"
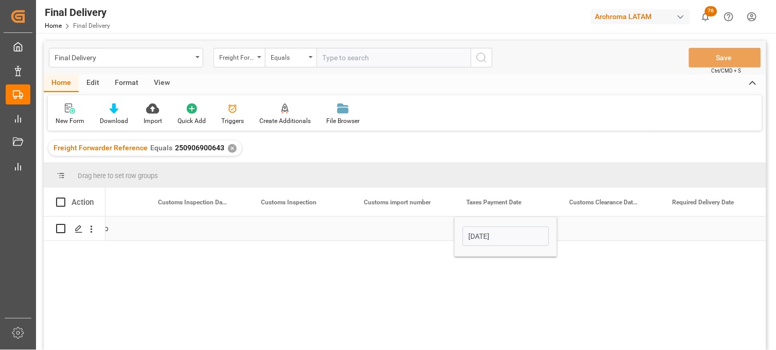
click at [410, 228] on div "Press SPACE to select this row." at bounding box center [402, 229] width 103 height 24
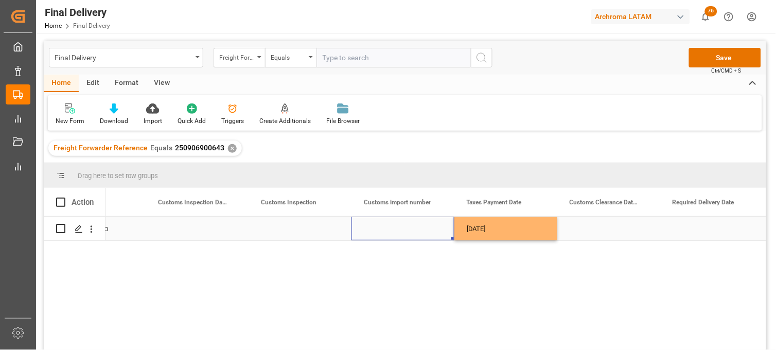
click at [389, 232] on div "Press SPACE to select this row." at bounding box center [402, 229] width 103 height 24
click at [389, 231] on div "Press SPACE to select this row." at bounding box center [402, 229] width 103 height 24
click at [389, 231] on input "Press SPACE to select this row." at bounding box center [403, 235] width 86 height 20
type input "25 16 3108 5003880"
click at [500, 226] on div "[DATE]" at bounding box center [505, 229] width 103 height 24
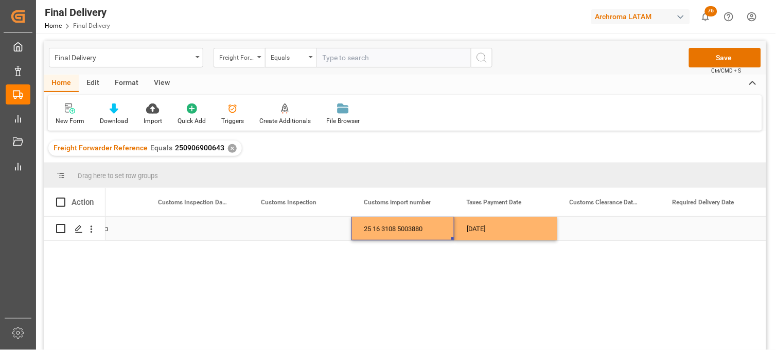
click at [417, 228] on div "25 16 3108 5003880" at bounding box center [402, 229] width 103 height 24
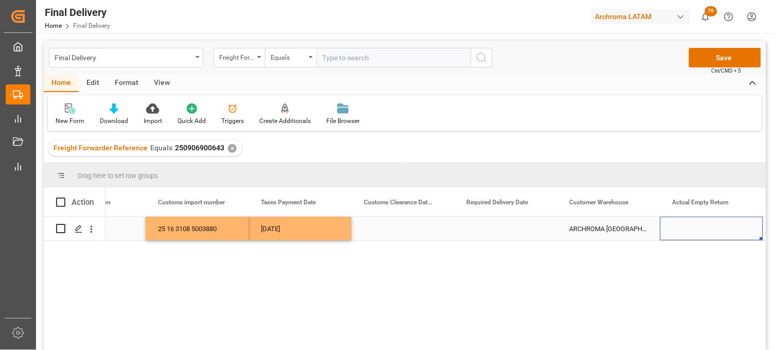
click at [493, 231] on div "Press SPACE to select this row." at bounding box center [505, 229] width 103 height 24
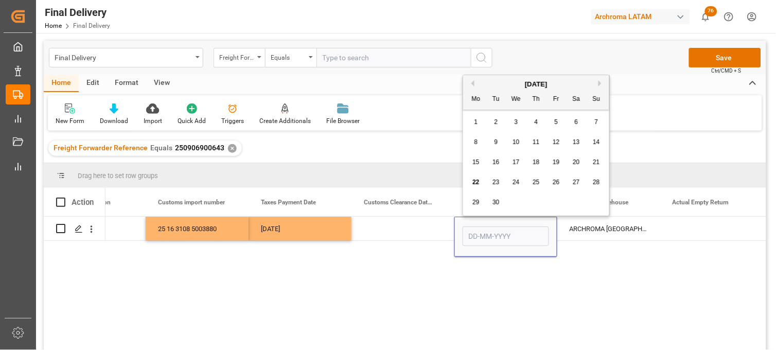
click at [602, 83] on button "Next Month" at bounding box center [601, 83] width 6 height 6
click at [556, 122] on span "3" at bounding box center [557, 121] width 4 height 7
type input "[DATE]"
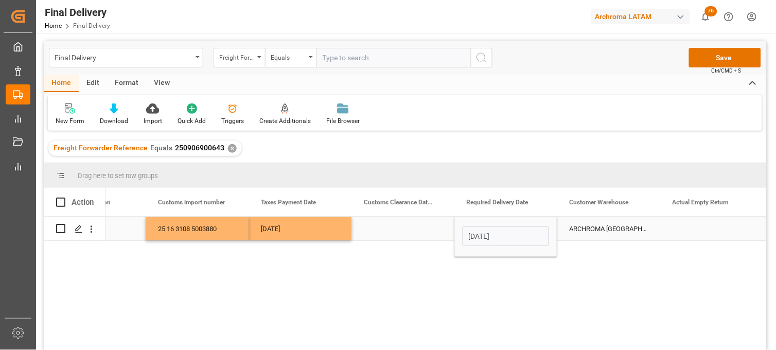
click at [412, 230] on div "Press SPACE to select this row." at bounding box center [402, 229] width 103 height 24
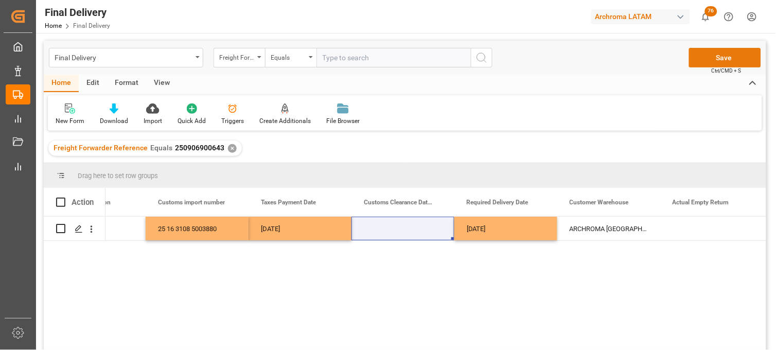
click at [703, 60] on button "Save" at bounding box center [725, 58] width 72 height 20
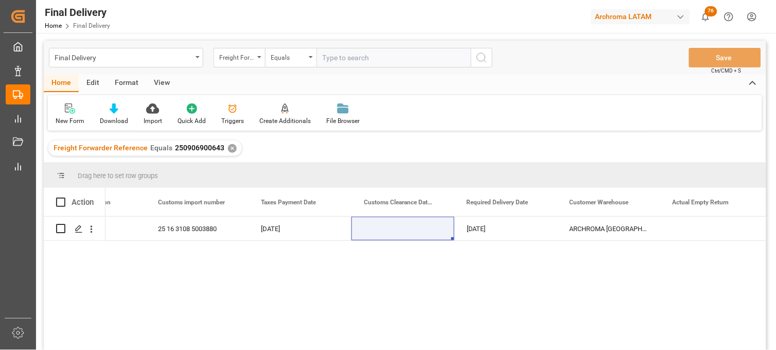
click at [228, 148] on div "✕" at bounding box center [232, 148] width 9 height 9
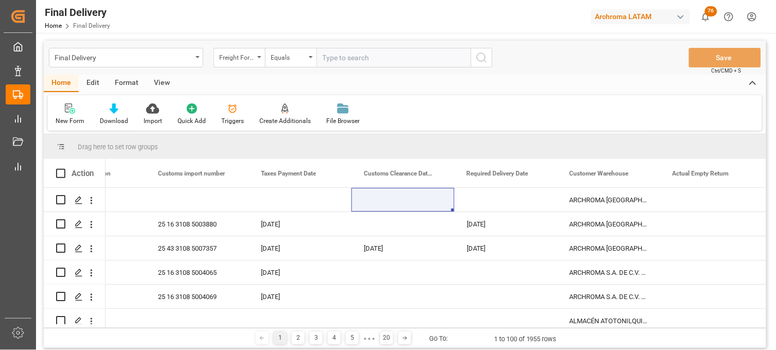
click at [331, 59] on input "text" at bounding box center [393, 58] width 154 height 20
paste input "250915080088"
type input "250915080088"
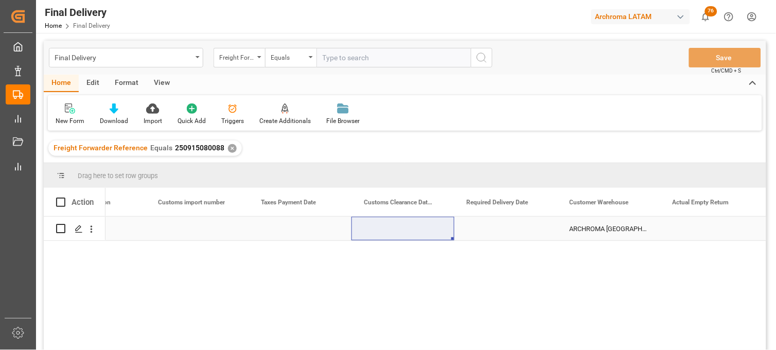
click at [486, 228] on div "Press SPACE to select this row." at bounding box center [505, 229] width 103 height 24
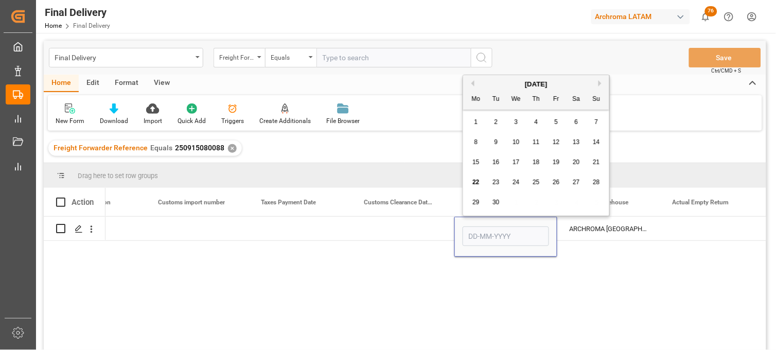
click at [495, 203] on span "30" at bounding box center [495, 202] width 7 height 7
type input "[DATE]"
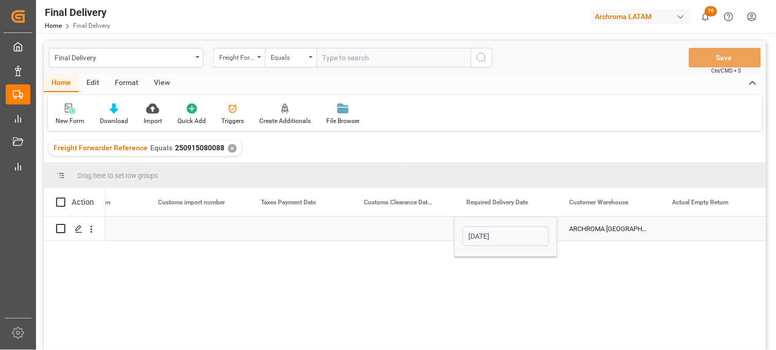
click at [394, 231] on div "Press SPACE to select this row." at bounding box center [402, 229] width 103 height 24
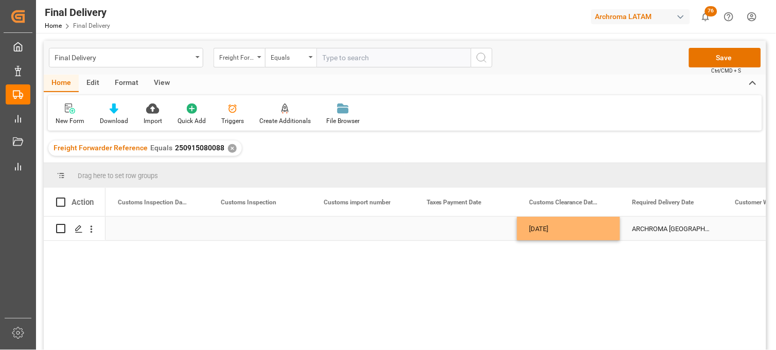
scroll to position [0, 1029]
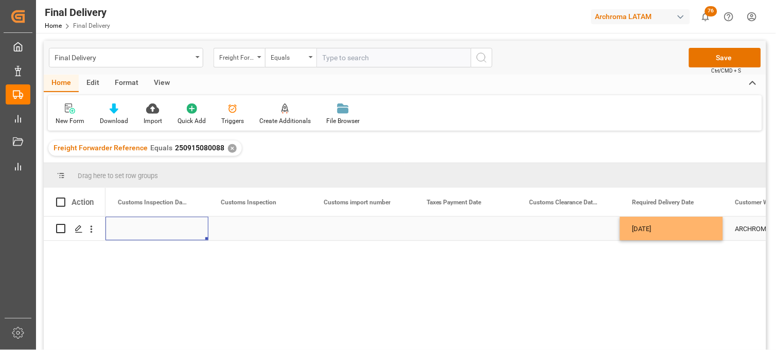
click at [246, 229] on div "Press SPACE to select this row." at bounding box center [259, 229] width 103 height 24
click at [153, 229] on div "Press SPACE to select this row." at bounding box center [156, 229] width 103 height 24
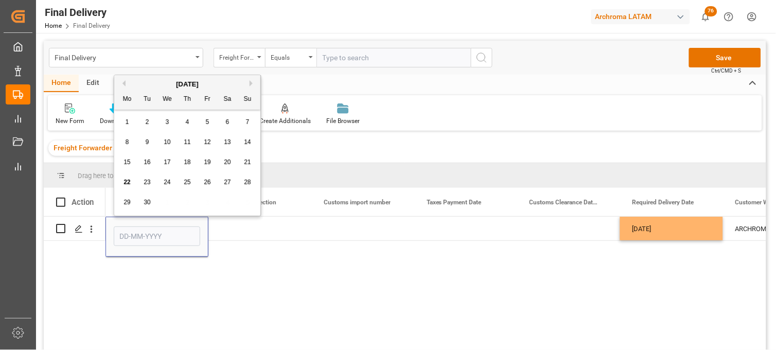
drag, startPoint x: 166, startPoint y: 183, endPoint x: 226, endPoint y: 206, distance: 65.0
click at [167, 184] on span "24" at bounding box center [167, 181] width 7 height 7
type input "[DATE]"
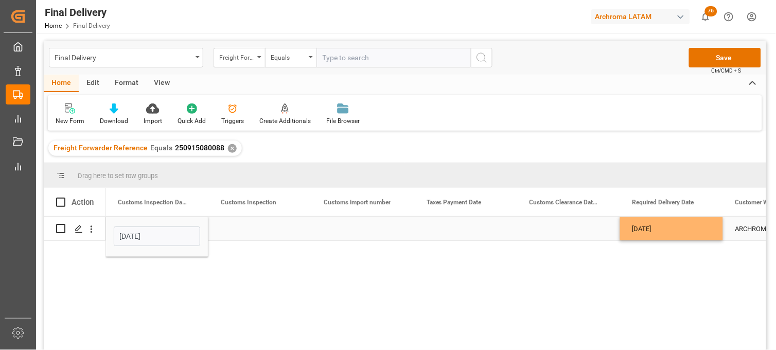
click at [352, 223] on div "Press SPACE to select this row." at bounding box center [362, 229] width 103 height 24
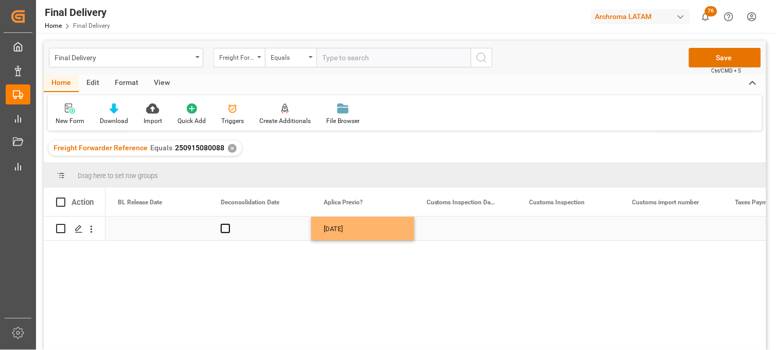
scroll to position [0, 720]
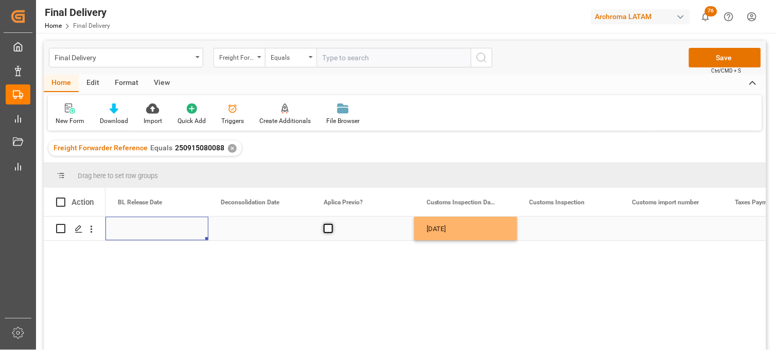
click at [326, 230] on span "Press SPACE to select this row." at bounding box center [328, 228] width 9 height 9
click at [331, 224] on input "Press SPACE to select this row." at bounding box center [331, 224] width 0 height 0
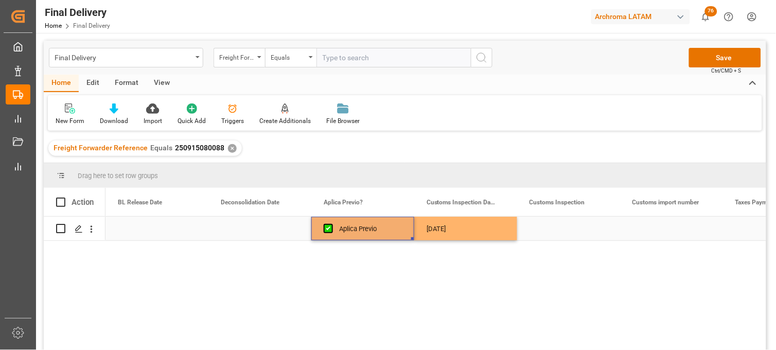
click at [260, 229] on div "Press SPACE to select this row." at bounding box center [259, 229] width 103 height 24
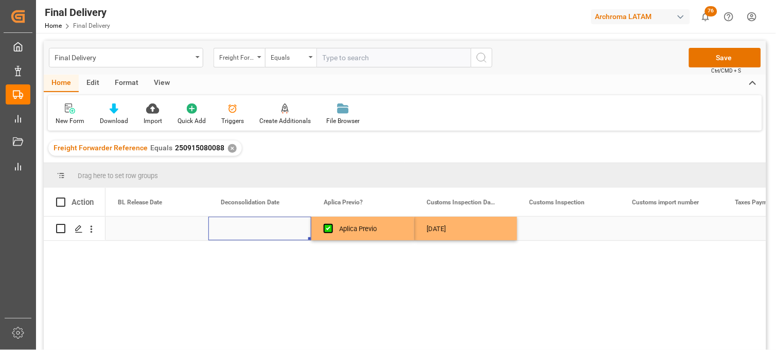
click at [260, 229] on div "Press SPACE to select this row." at bounding box center [259, 229] width 103 height 24
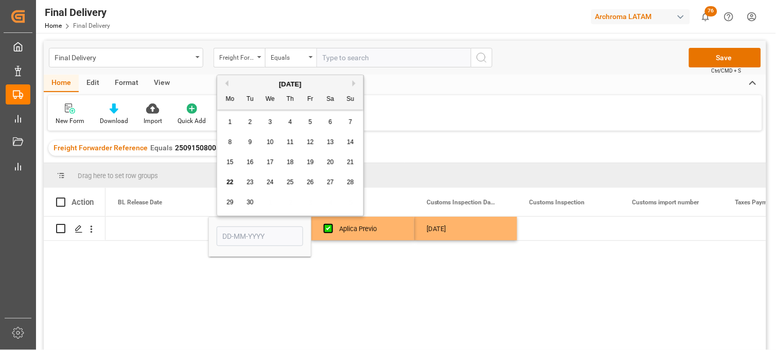
click at [334, 165] on div "20" at bounding box center [330, 162] width 13 height 12
type input "[DATE]"
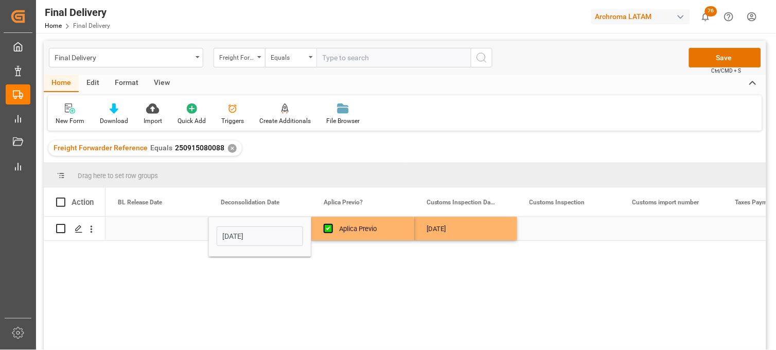
click at [141, 228] on div "Press SPACE to select this row." at bounding box center [156, 229] width 103 height 24
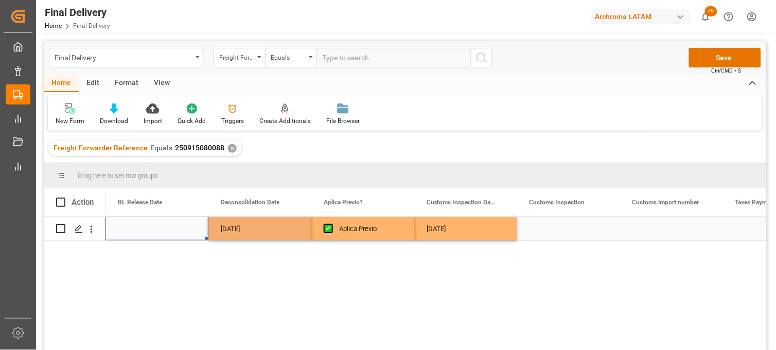
click at [141, 228] on div "Press SPACE to select this row." at bounding box center [156, 229] width 103 height 24
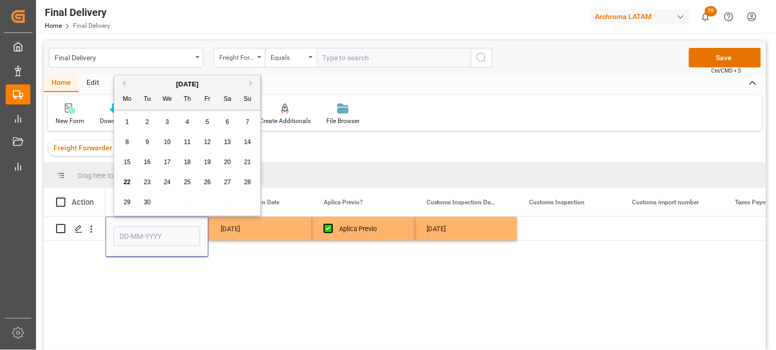
click at [125, 182] on span "22" at bounding box center [126, 181] width 7 height 7
type input "[DATE]"
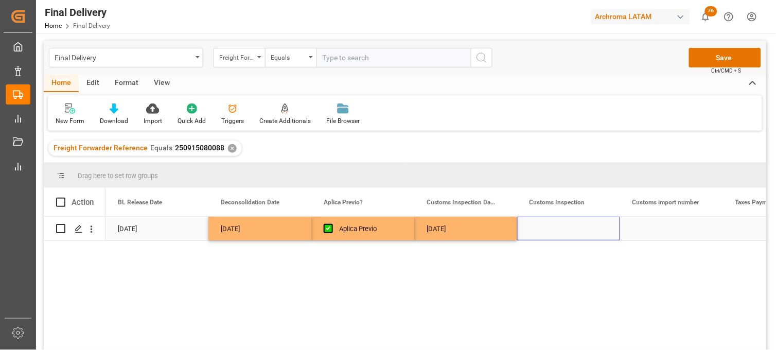
click at [542, 225] on div "Press SPACE to select this row." at bounding box center [568, 229] width 103 height 24
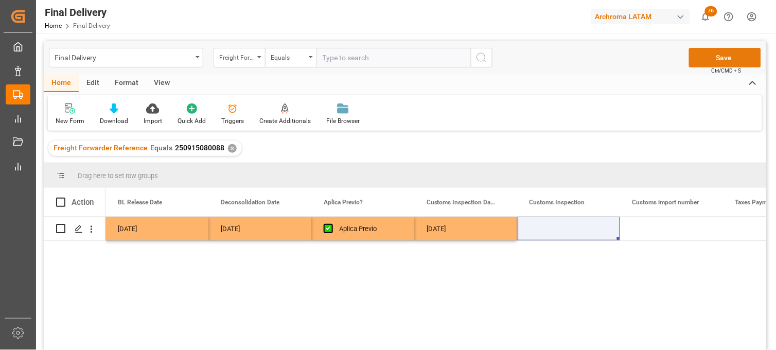
click at [710, 60] on button "Save" at bounding box center [725, 58] width 72 height 20
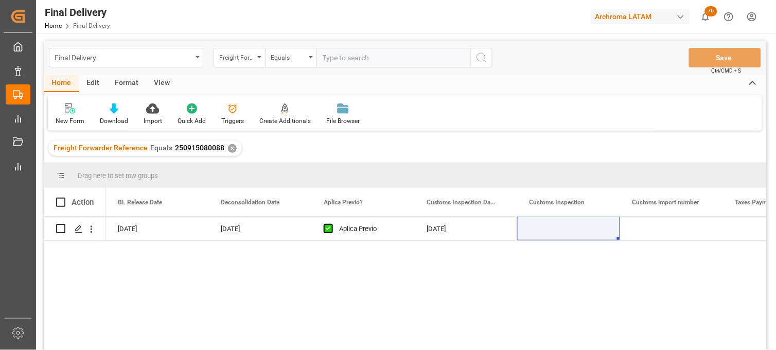
click at [188, 63] on div "Final Delivery" at bounding box center [126, 58] width 154 height 20
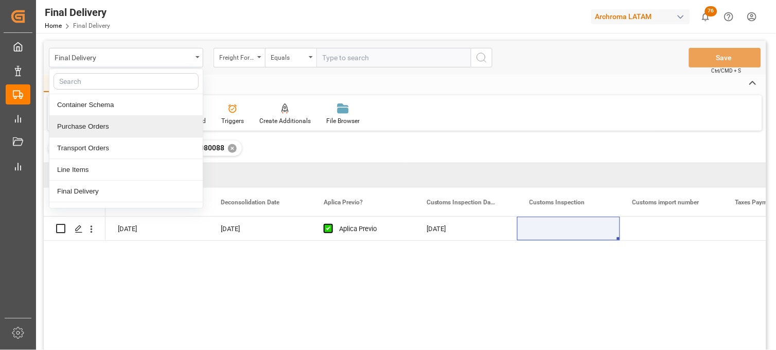
click at [114, 134] on div "Purchase Orders" at bounding box center [125, 127] width 153 height 22
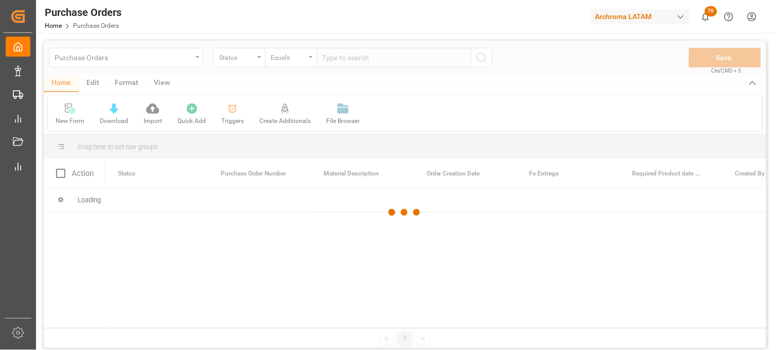
click at [257, 59] on div at bounding box center [405, 213] width 722 height 344
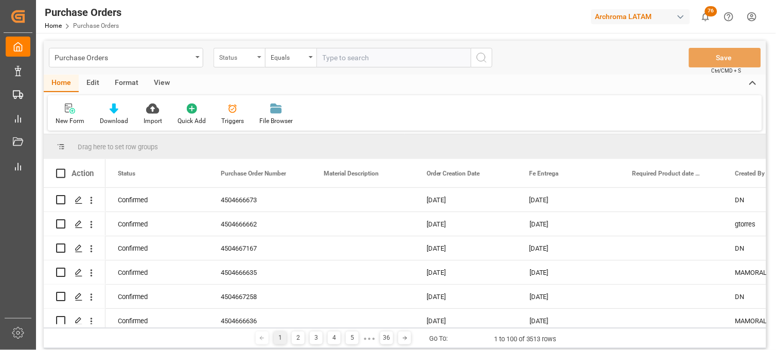
click at [258, 59] on div "Status" at bounding box center [238, 58] width 51 height 20
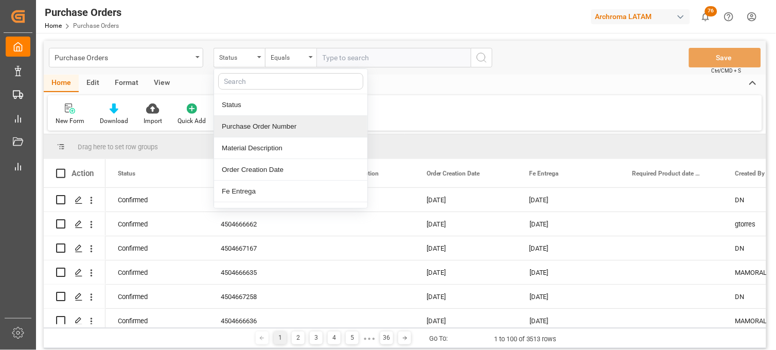
click at [253, 134] on div "Purchase Order Number" at bounding box center [290, 127] width 153 height 22
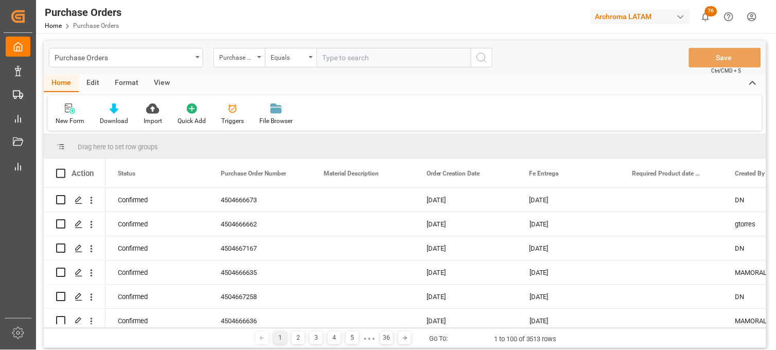
click at [340, 55] on input "text" at bounding box center [393, 58] width 154 height 20
paste input "4504650970"
type input "4504650970"
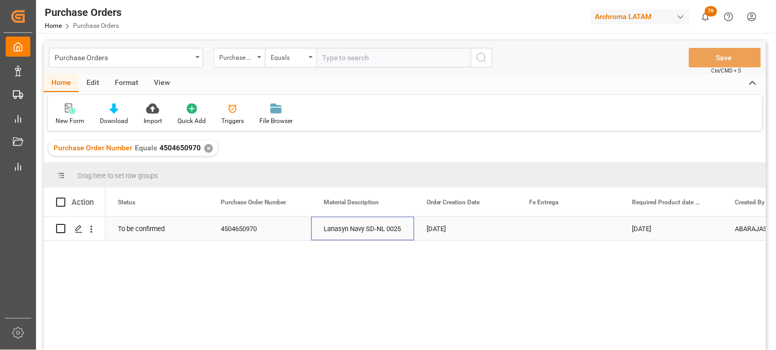
click at [361, 228] on div "Lanasyn Navy SD-NL 0025" at bounding box center [362, 229] width 103 height 24
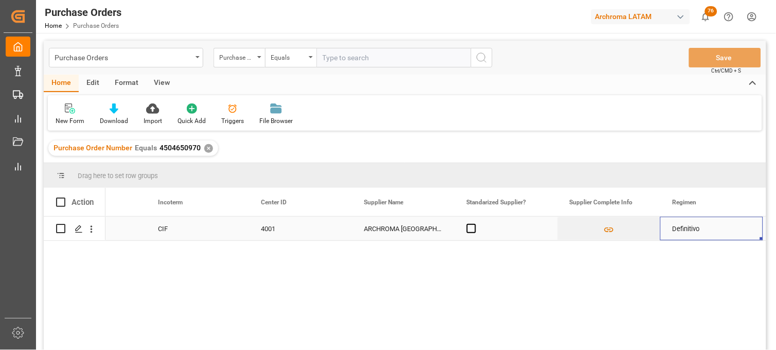
scroll to position [0, 2017]
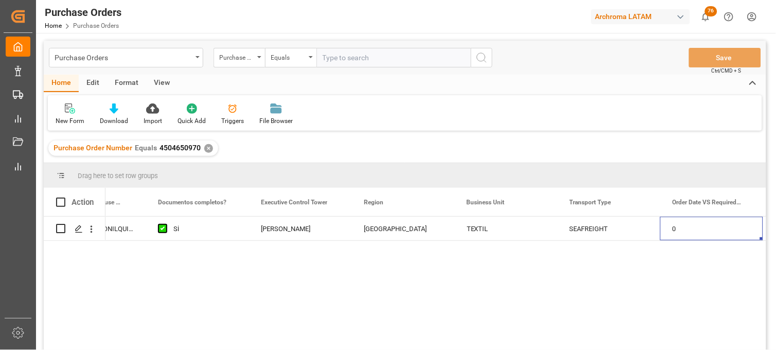
click at [208, 149] on div "✕" at bounding box center [208, 148] width 9 height 9
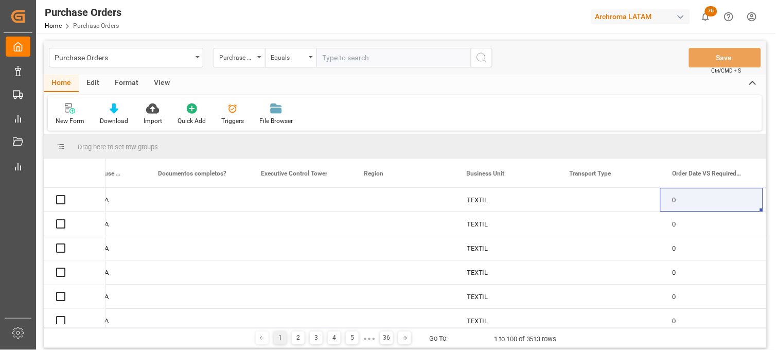
click at [324, 60] on input "text" at bounding box center [393, 58] width 154 height 20
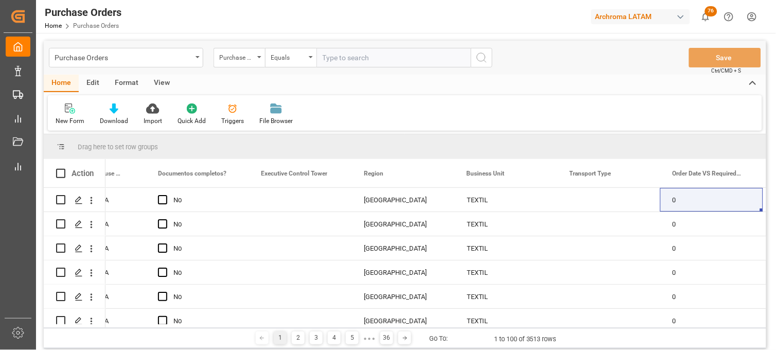
paste input "4504664722"
type input "4504664722"
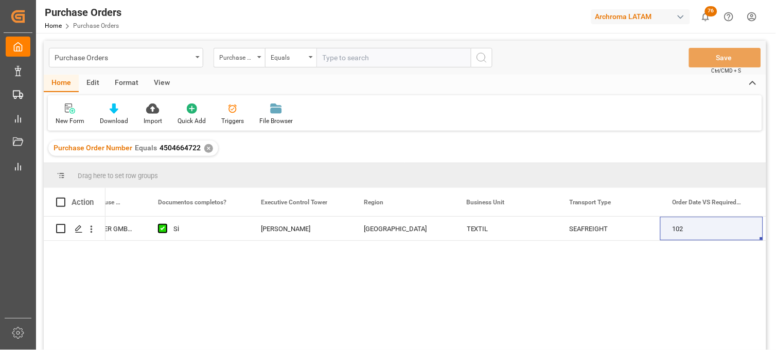
click at [204, 148] on div "✕" at bounding box center [208, 148] width 9 height 9
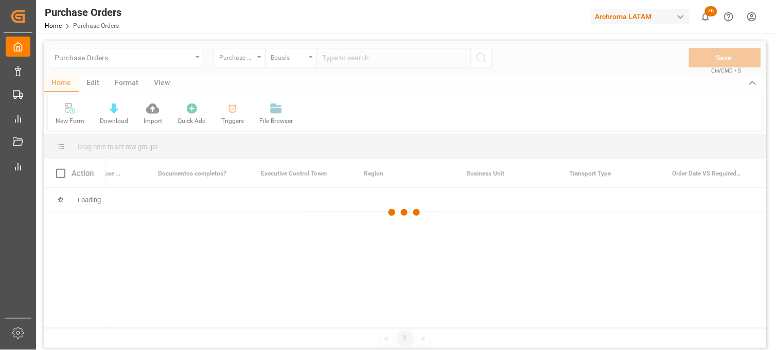
click at [332, 59] on div at bounding box center [405, 213] width 722 height 344
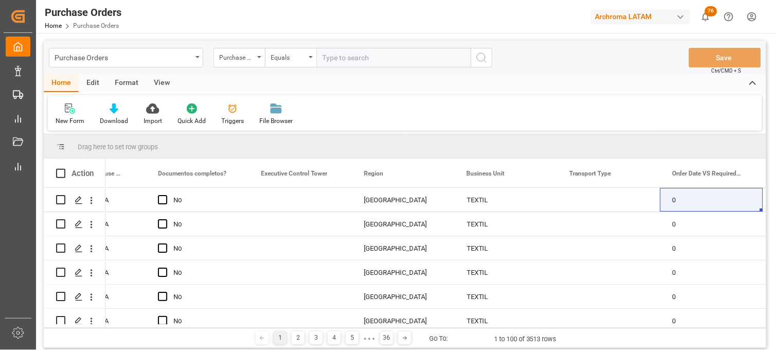
click at [332, 59] on input "text" at bounding box center [393, 58] width 154 height 20
paste input "4504648619"
type input "4504648619"
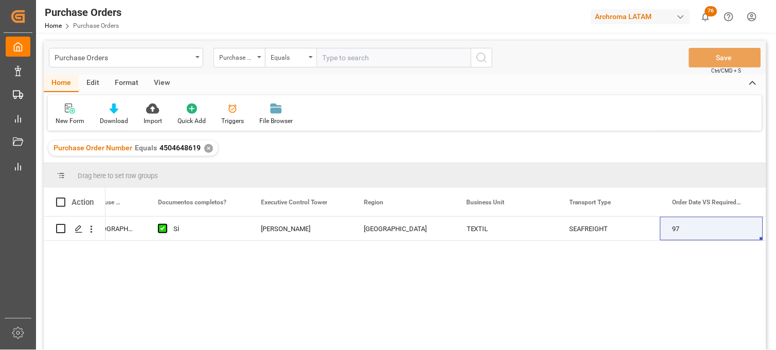
click at [205, 147] on div "✕" at bounding box center [208, 148] width 9 height 9
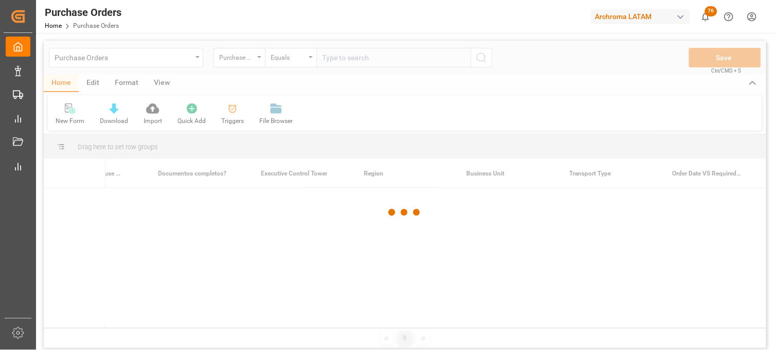
click at [338, 61] on div at bounding box center [405, 213] width 722 height 344
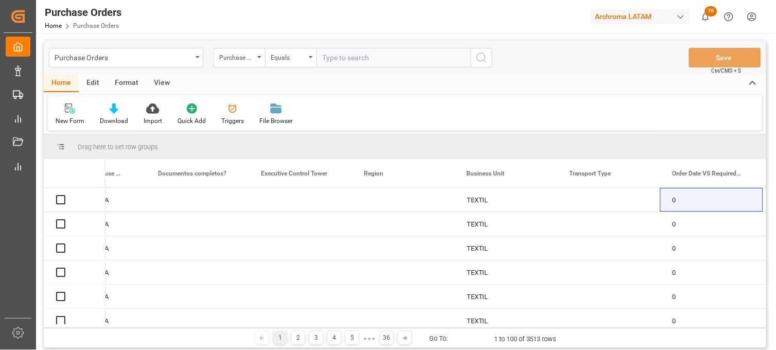
click at [338, 61] on input "text" at bounding box center [393, 58] width 154 height 20
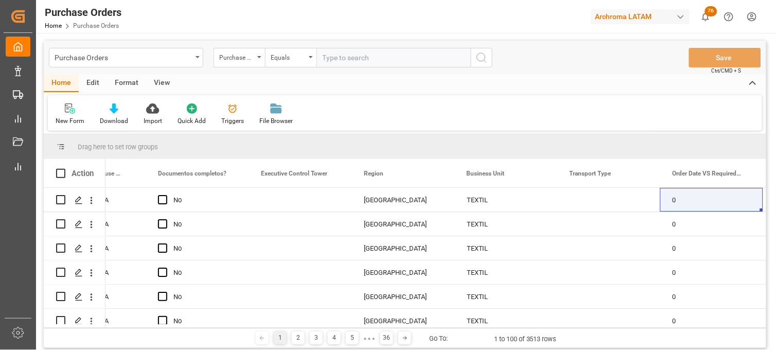
click at [338, 61] on input "text" at bounding box center [393, 58] width 154 height 20
paste input "4504651998"
type input "4504651998"
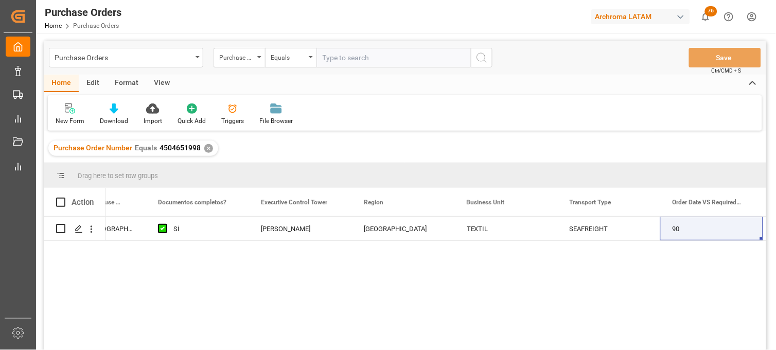
click at [209, 146] on div "✕" at bounding box center [208, 148] width 9 height 9
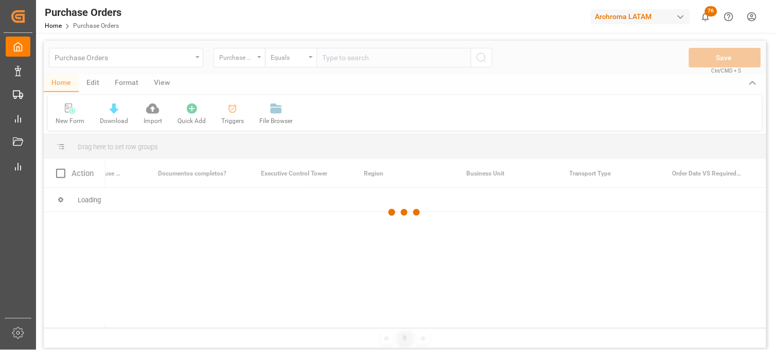
click at [343, 63] on div at bounding box center [405, 213] width 722 height 344
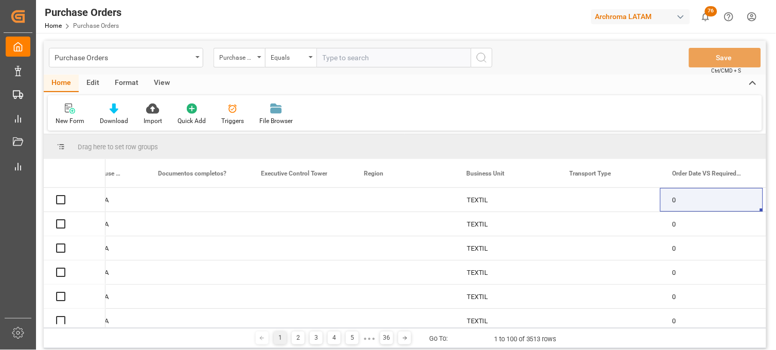
click at [337, 60] on input "text" at bounding box center [393, 58] width 154 height 20
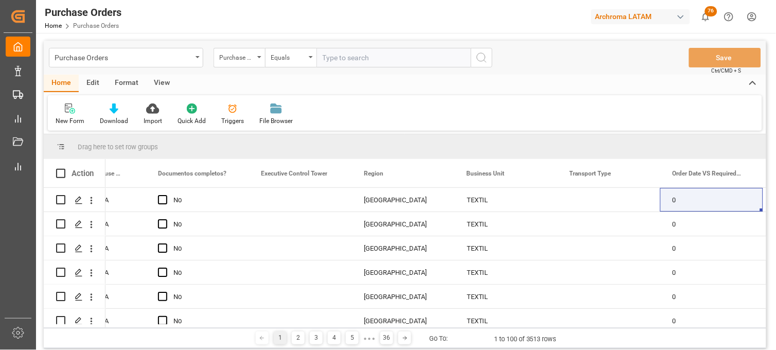
paste input "4504654277"
type input "4504654277"
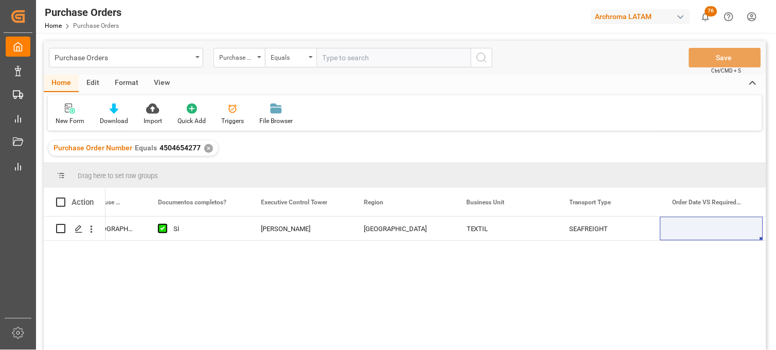
click at [206, 147] on div "✕" at bounding box center [208, 148] width 9 height 9
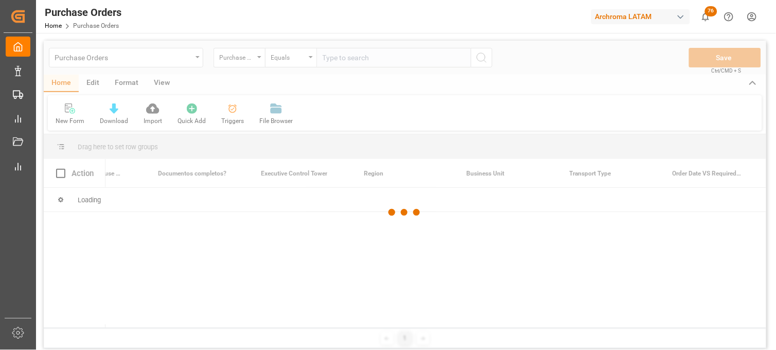
click at [356, 61] on div at bounding box center [405, 213] width 722 height 344
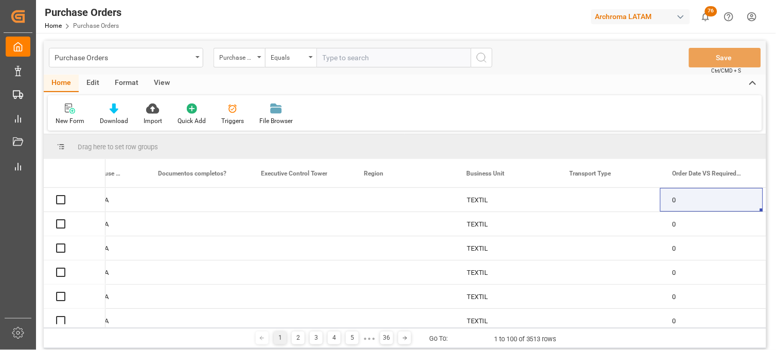
click at [356, 61] on input "text" at bounding box center [393, 58] width 154 height 20
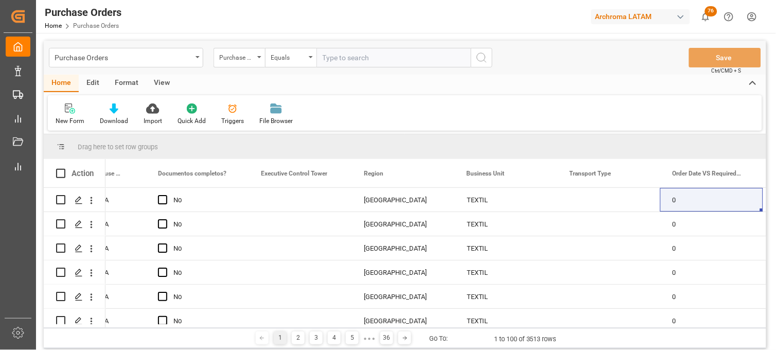
paste input "4504658628"
type input "4504658628"
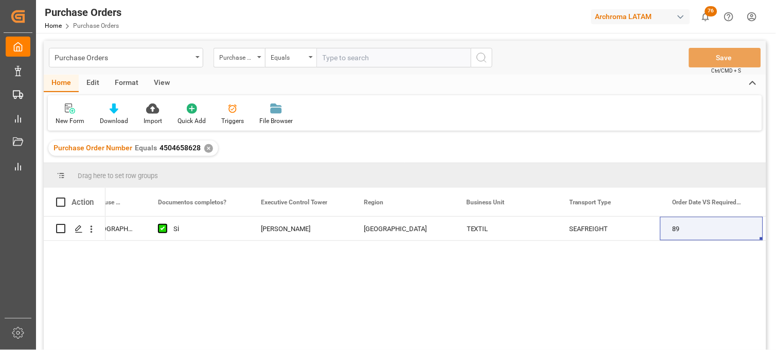
click at [204, 147] on div "✕" at bounding box center [208, 148] width 9 height 9
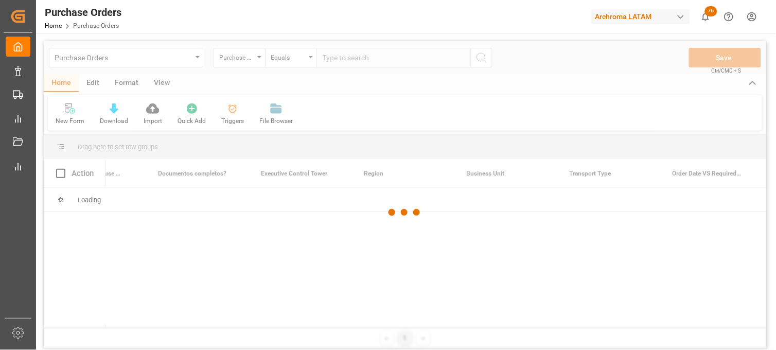
click at [340, 58] on div at bounding box center [405, 213] width 722 height 344
click at [340, 57] on div at bounding box center [405, 213] width 722 height 344
click at [336, 58] on div at bounding box center [405, 213] width 722 height 344
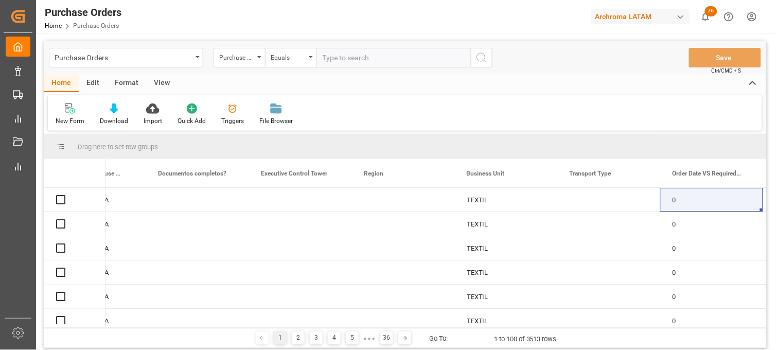
click at [336, 59] on input "text" at bounding box center [393, 58] width 154 height 20
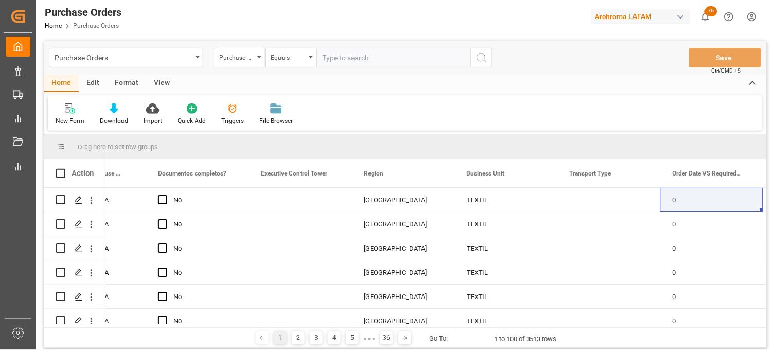
click at [336, 59] on input "text" at bounding box center [393, 58] width 154 height 20
type input "v"
paste input "4504660645"
type input "4504660645"
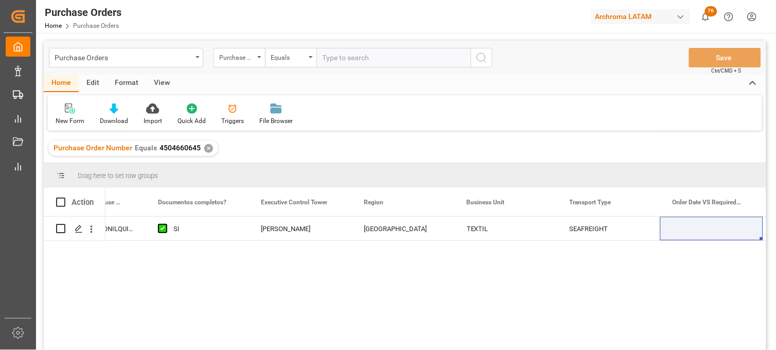
drag, startPoint x: 349, startPoint y: 75, endPoint x: 274, endPoint y: 243, distance: 184.0
click at [278, 249] on div "Definitivo ALMACÉN ATOTONILQUILLO Si [PERSON_NAME] MEXICO TEXTIL SEAFREIGHT 0 0" at bounding box center [435, 287] width 660 height 140
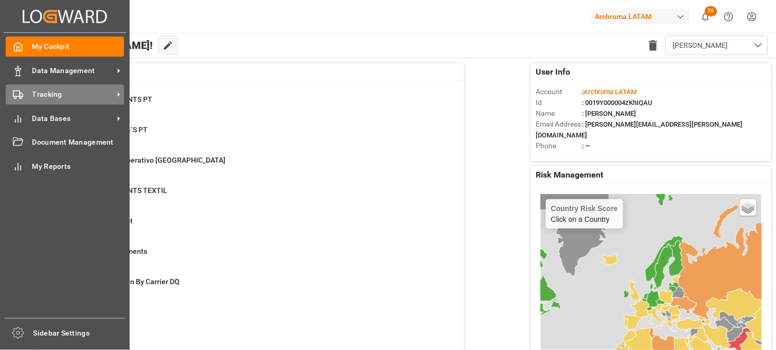
click at [26, 99] on div "Tracking Tracking" at bounding box center [65, 94] width 118 height 20
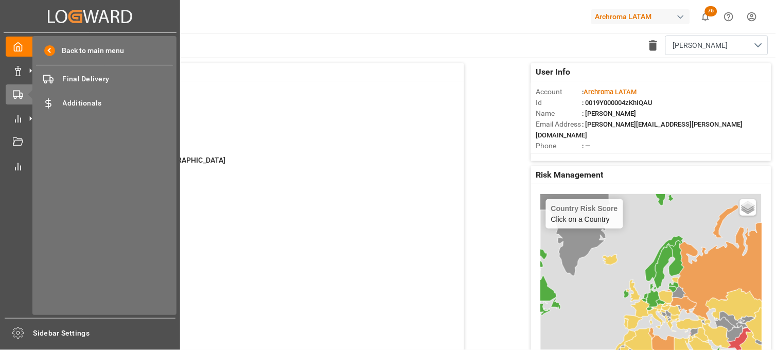
click at [1, 76] on div "Created by potrace 1.15, written by Peter Selinger 2001-2017 Created by potrace…" at bounding box center [90, 172] width 180 height 344
click at [13, 75] on icon at bounding box center [18, 71] width 10 height 10
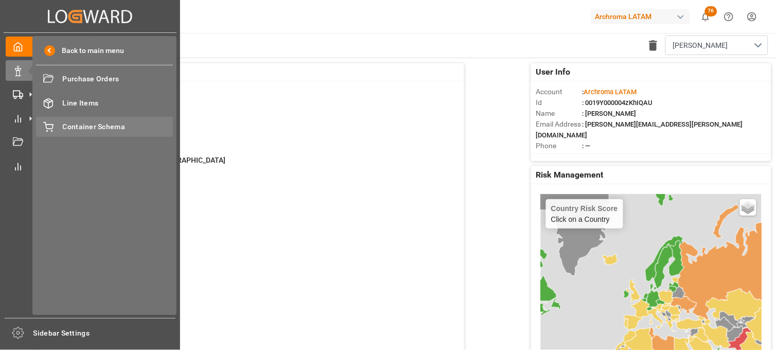
click at [90, 127] on span "Container Schema" at bounding box center [118, 126] width 111 height 11
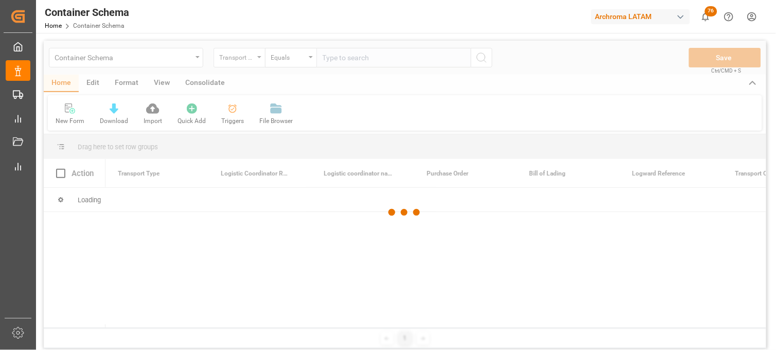
click at [245, 60] on div at bounding box center [405, 213] width 722 height 344
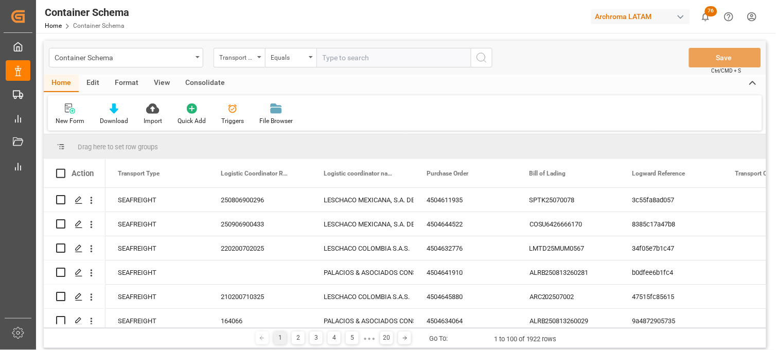
click at [259, 59] on div "Transport Type" at bounding box center [238, 58] width 51 height 20
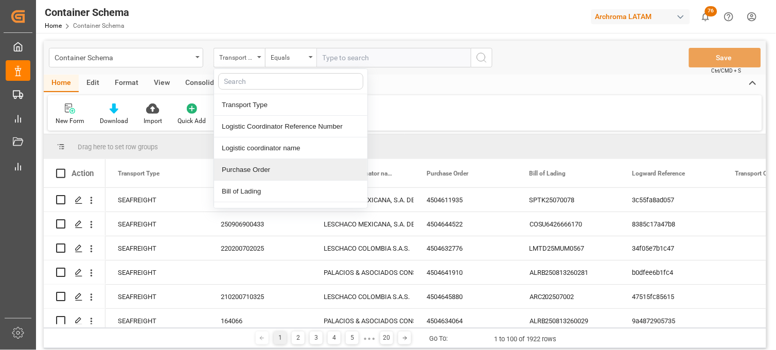
drag, startPoint x: 253, startPoint y: 166, endPoint x: 274, endPoint y: 122, distance: 49.2
click at [253, 166] on div "Purchase Order" at bounding box center [290, 170] width 153 height 22
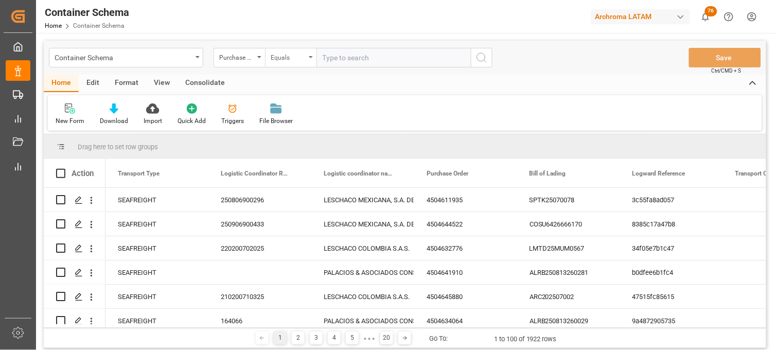
click at [296, 65] on div "Equals" at bounding box center [290, 58] width 51 height 20
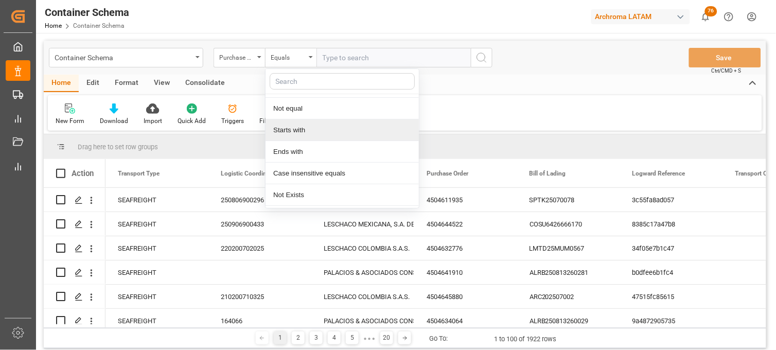
scroll to position [57, 0]
click at [319, 131] on div "Ends with" at bounding box center [341, 134] width 153 height 22
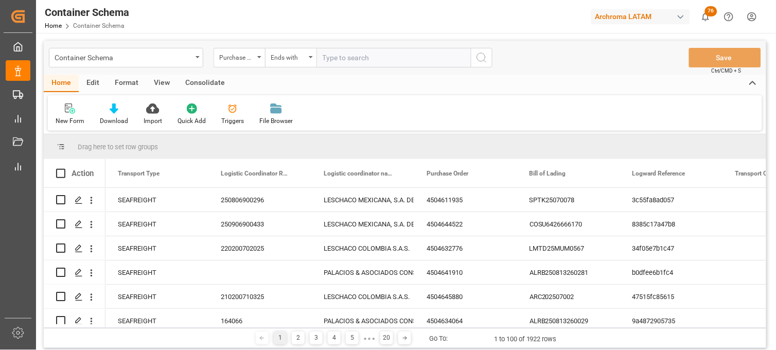
click at [350, 61] on input "text" at bounding box center [393, 58] width 154 height 20
paste input "4504641906"
type input "4504641906"
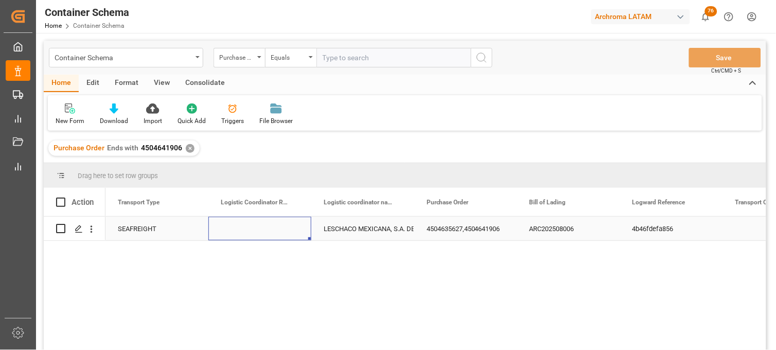
click at [244, 225] on div "Press SPACE to select this row." at bounding box center [259, 229] width 103 height 24
click at [244, 225] on input "Press SPACE to select this row." at bounding box center [260, 235] width 86 height 20
paste input "251015080069"
type input "251015080069"
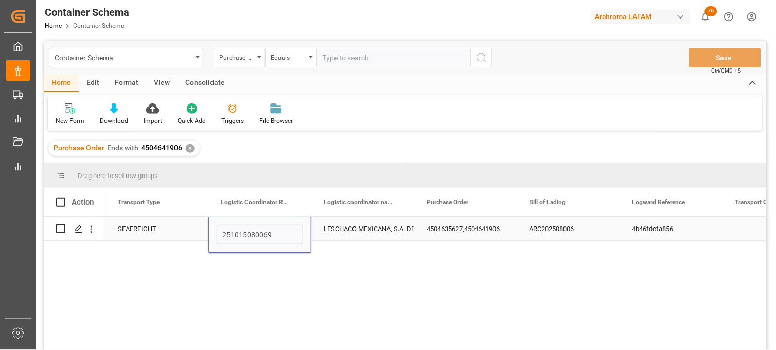
click at [362, 225] on div "LESCHACO MEXICANA, S.A. DE C.V." at bounding box center [363, 229] width 78 height 24
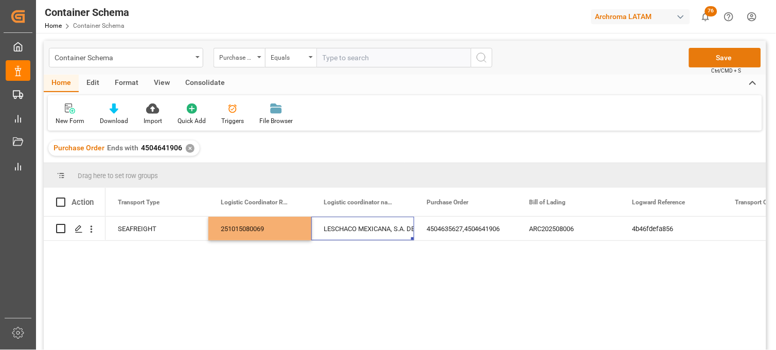
click at [719, 59] on button "Save" at bounding box center [725, 58] width 72 height 20
